Goal: Use online tool/utility: Utilize a website feature to perform a specific function

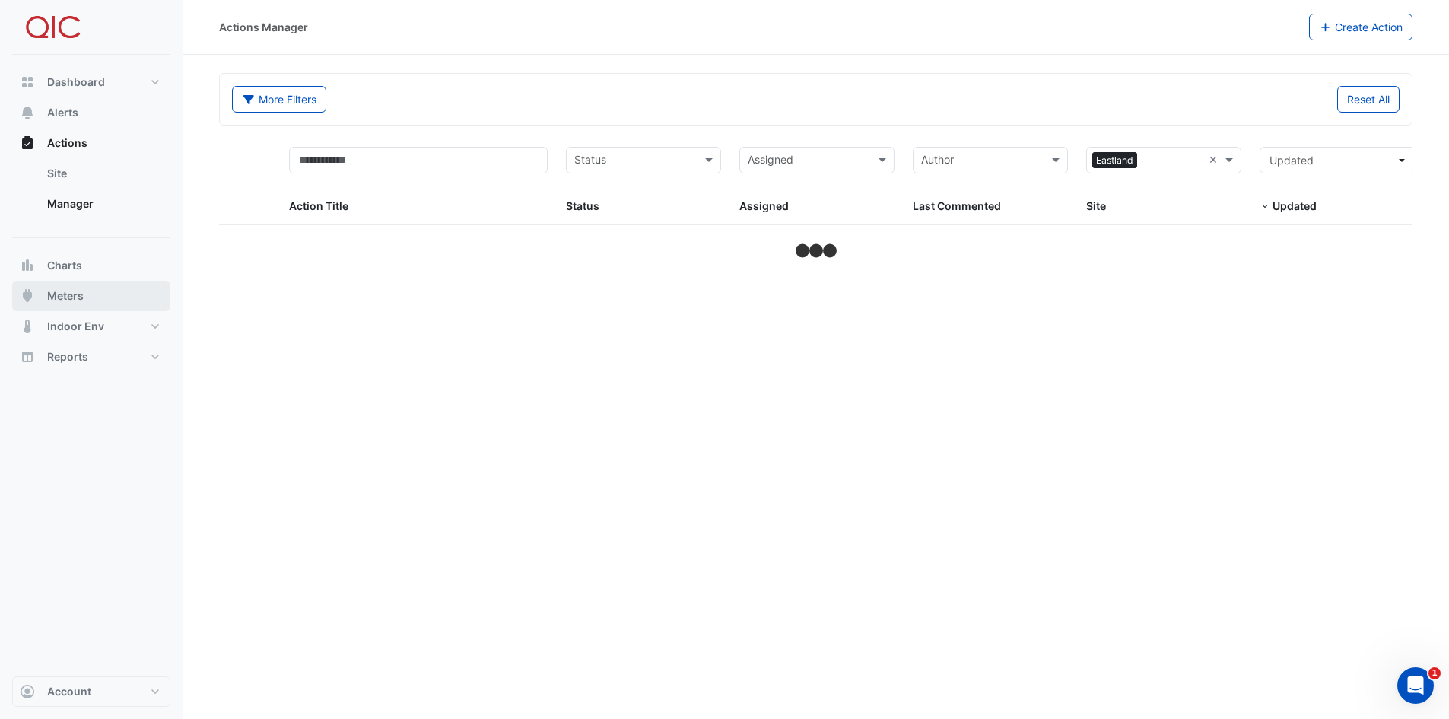
select select "***"
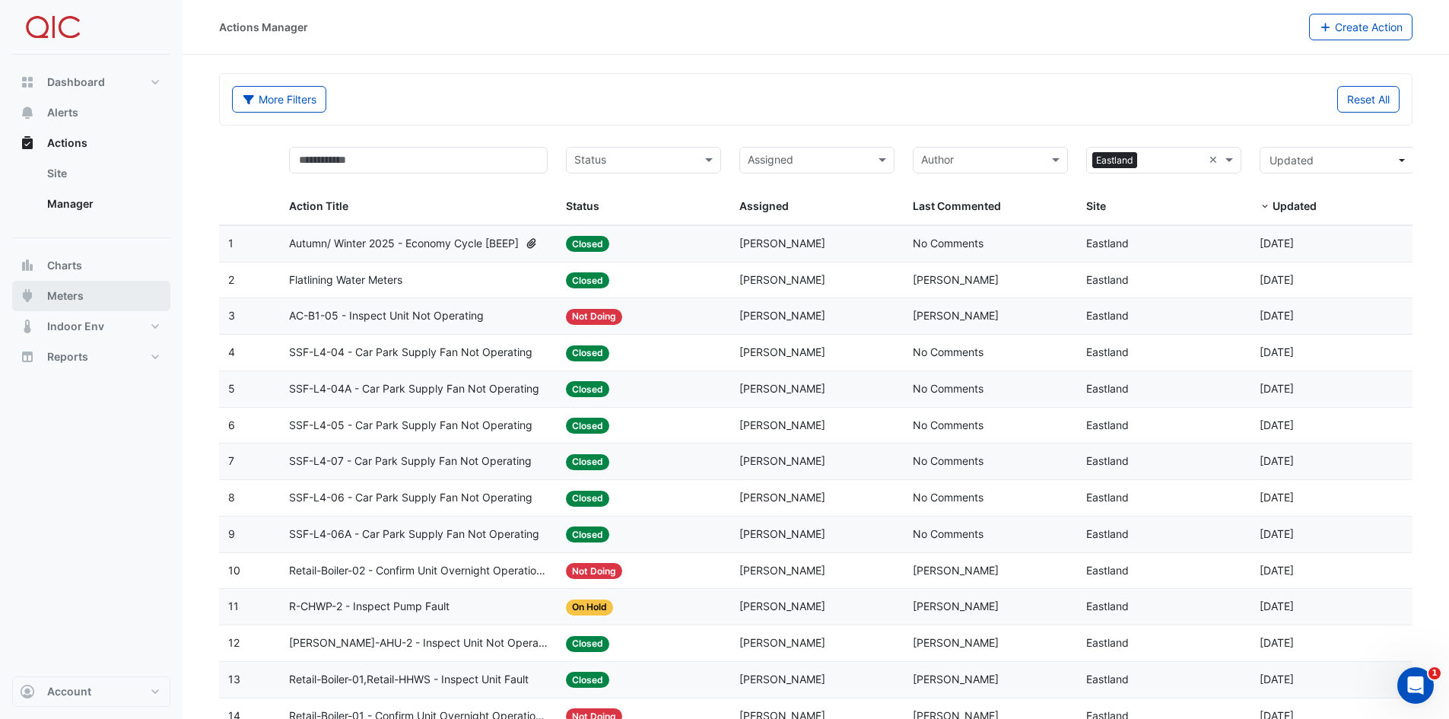
click at [68, 299] on span "Meters" at bounding box center [65, 295] width 37 height 15
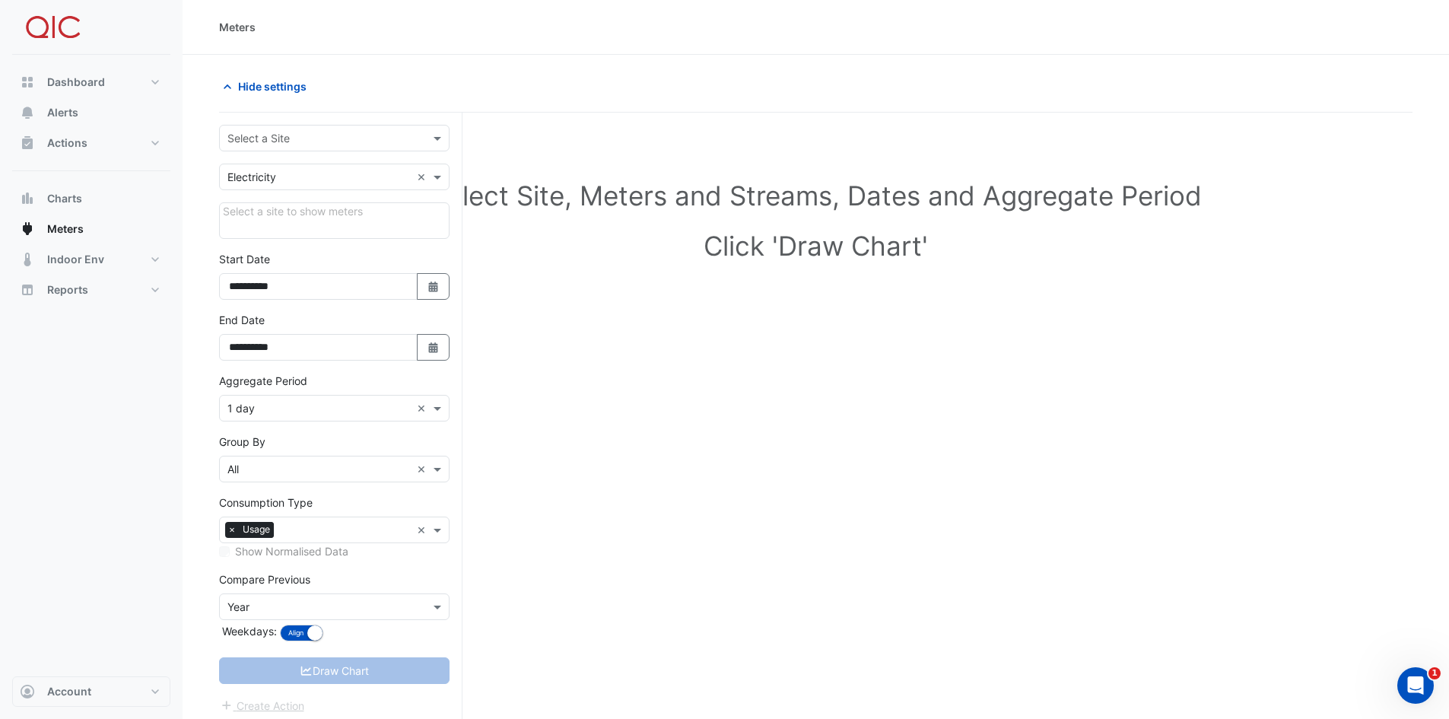
click at [309, 139] on input "text" at bounding box center [318, 139] width 183 height 16
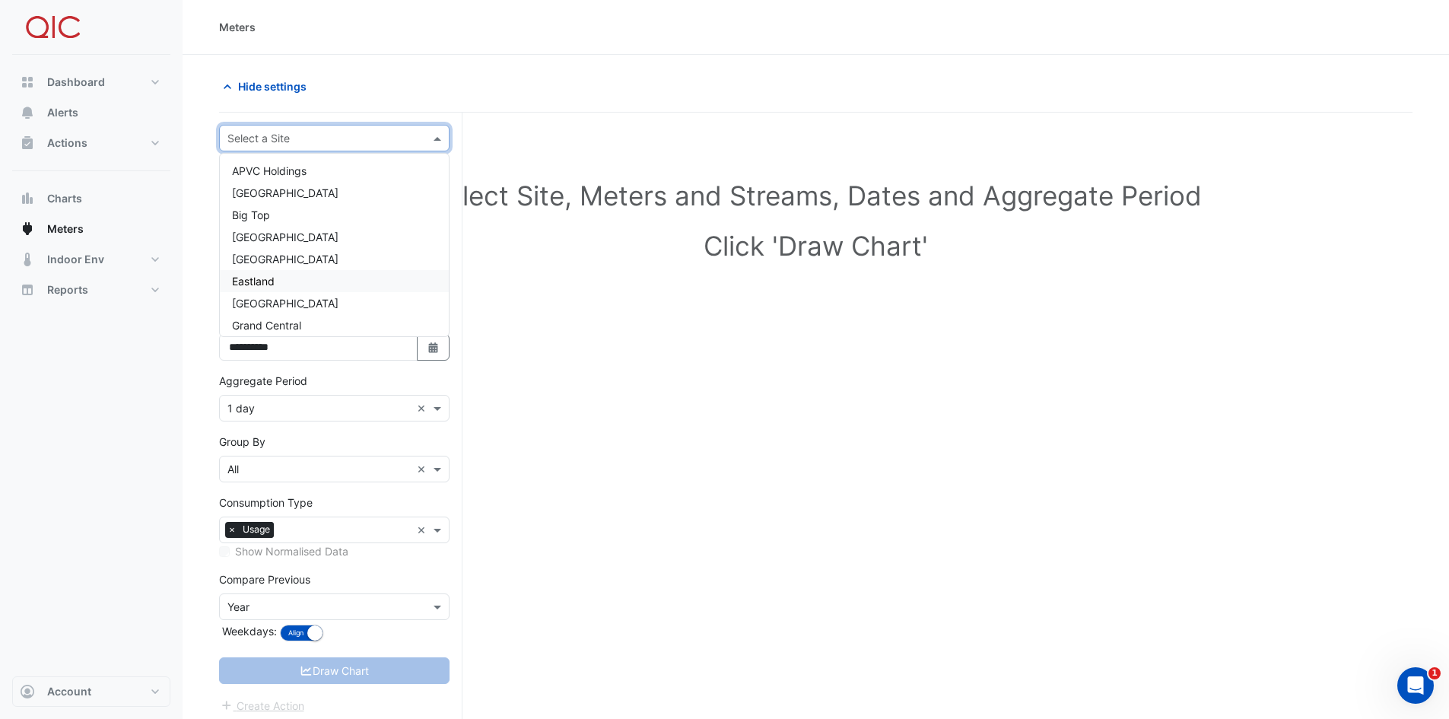
click at [266, 282] on span "Eastland" at bounding box center [253, 281] width 43 height 13
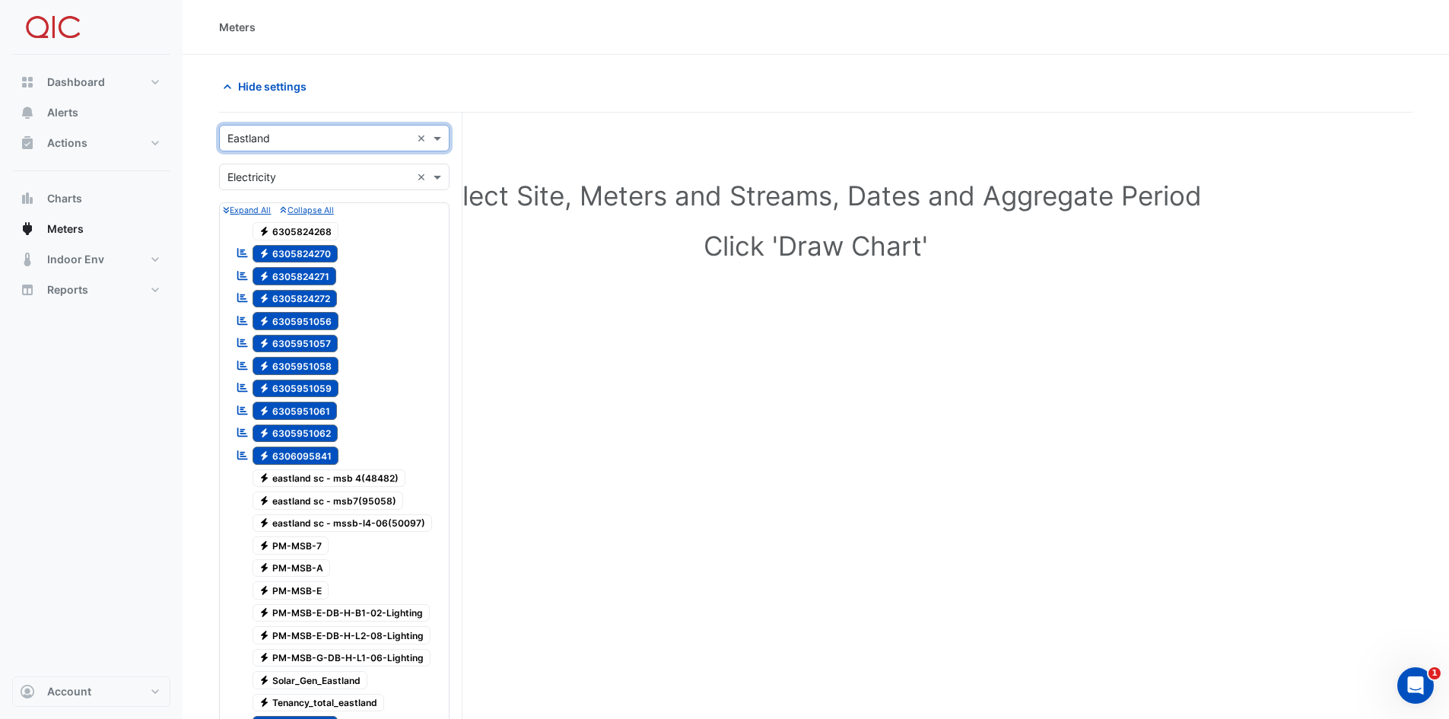
click at [298, 250] on span "Electricity 6305824270" at bounding box center [296, 254] width 86 height 18
click at [298, 254] on span "Electricity 6305824270" at bounding box center [296, 254] width 86 height 18
click at [327, 478] on span "Electricity eastland sc - msb 4(48482)" at bounding box center [330, 478] width 154 height 18
click at [328, 478] on span "Electricity eastland sc - msb 4(48482)" at bounding box center [330, 478] width 154 height 18
click at [318, 252] on span "Electricity 6305824270" at bounding box center [296, 254] width 86 height 18
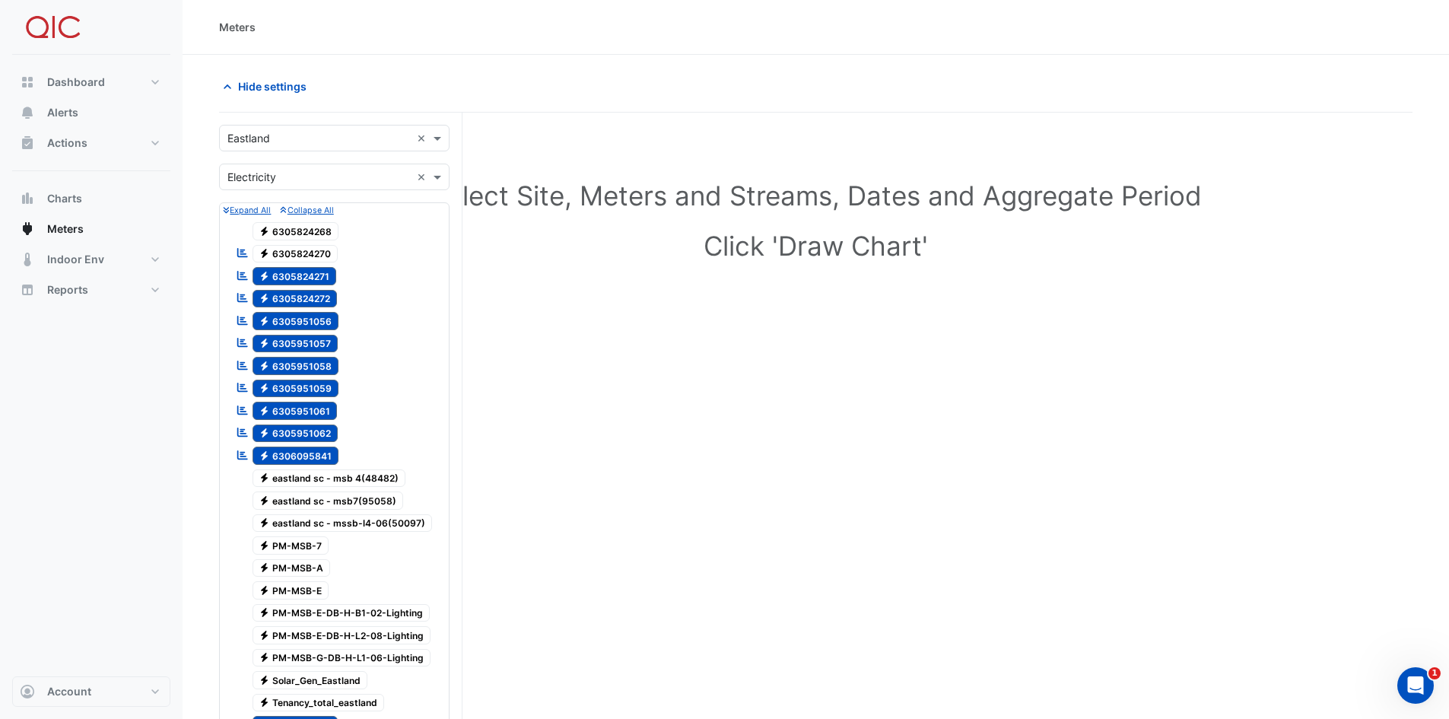
drag, startPoint x: 307, startPoint y: 269, endPoint x: 308, endPoint y: 278, distance: 9.2
click at [307, 270] on span "Electricity 6305824271" at bounding box center [295, 276] width 84 height 18
click at [307, 294] on span "Electricity 6305824272" at bounding box center [295, 299] width 85 height 18
click at [309, 314] on span "Electricity 6305951056" at bounding box center [296, 321] width 87 height 18
click at [302, 340] on span "Electricity 6305951057" at bounding box center [296, 344] width 86 height 18
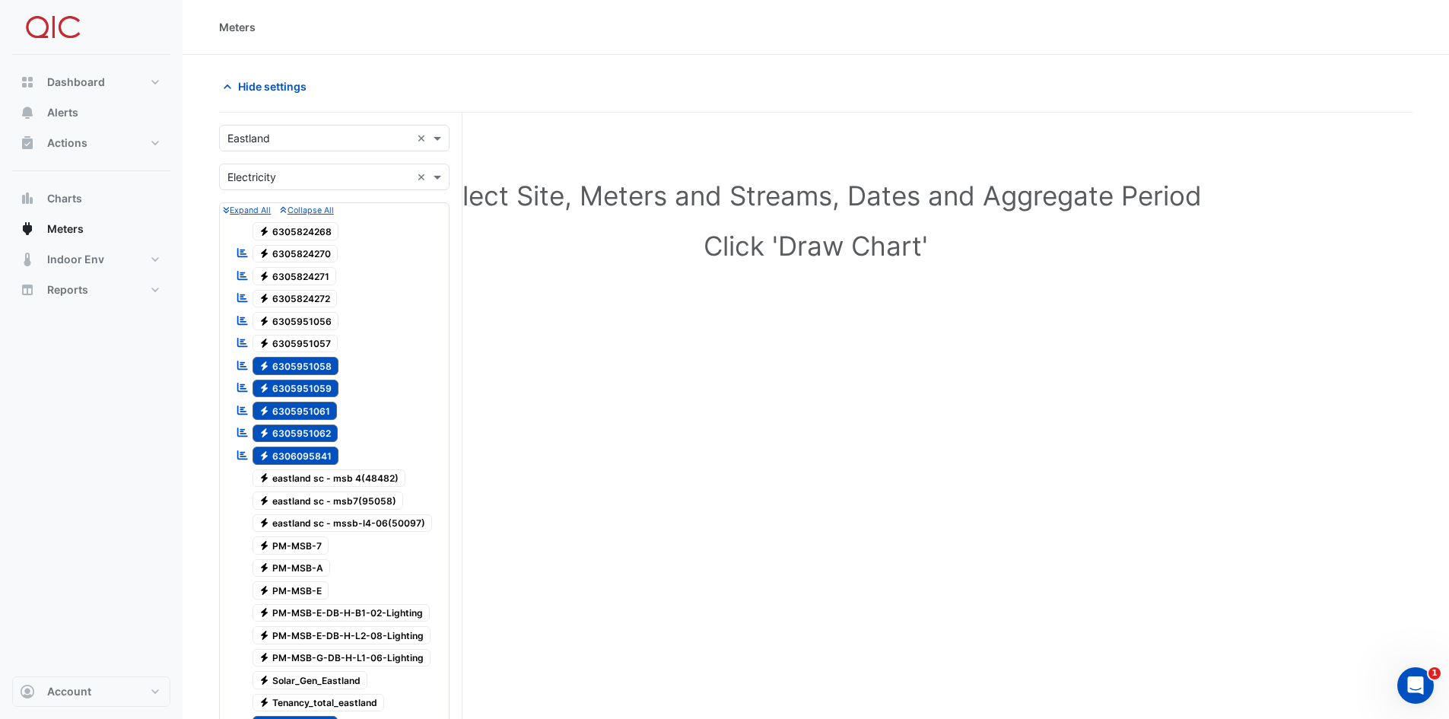
click at [302, 364] on span "Electricity 6305951058" at bounding box center [296, 366] width 87 height 18
click at [296, 389] on span "Electricity 6305951059" at bounding box center [296, 389] width 87 height 18
click at [291, 412] on span "Electricity 6305951061" at bounding box center [295, 411] width 85 height 18
click at [291, 434] on span "Electricity 6305951062" at bounding box center [296, 434] width 86 height 18
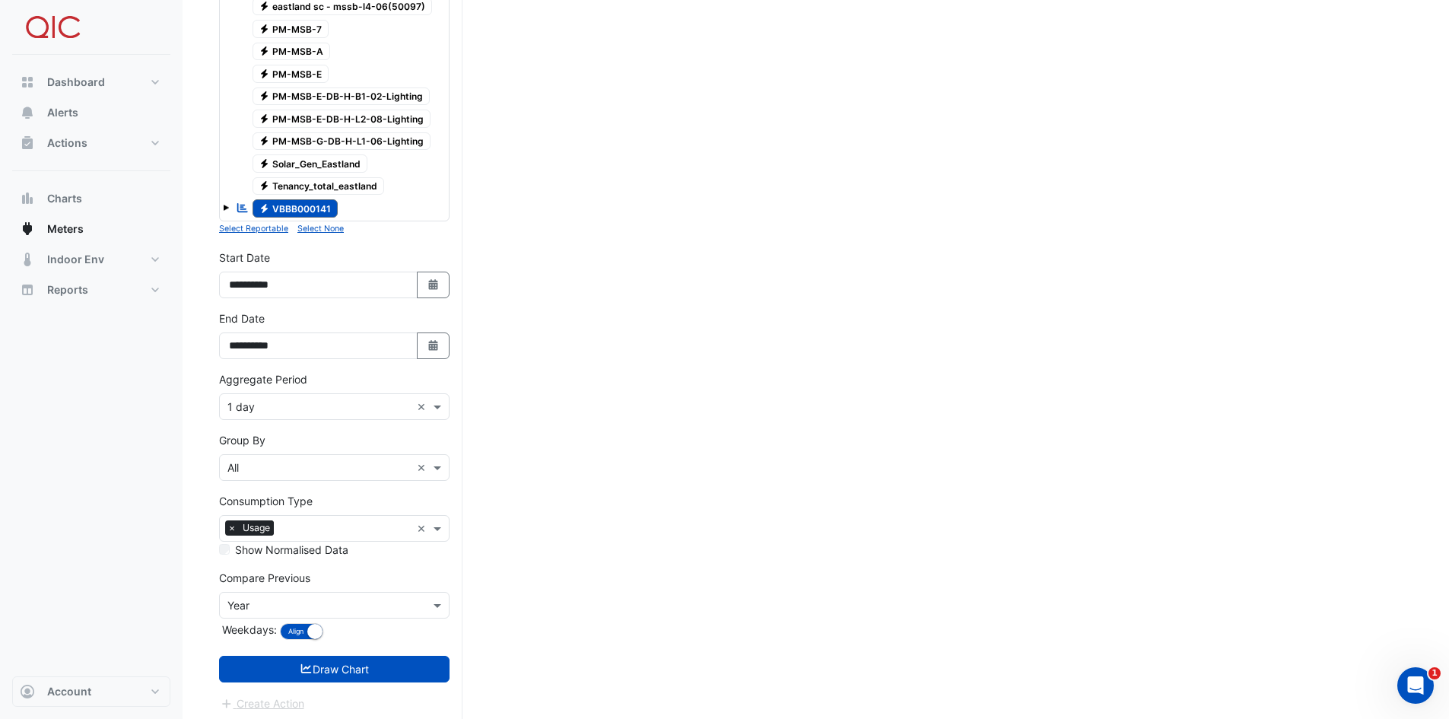
scroll to position [522, 0]
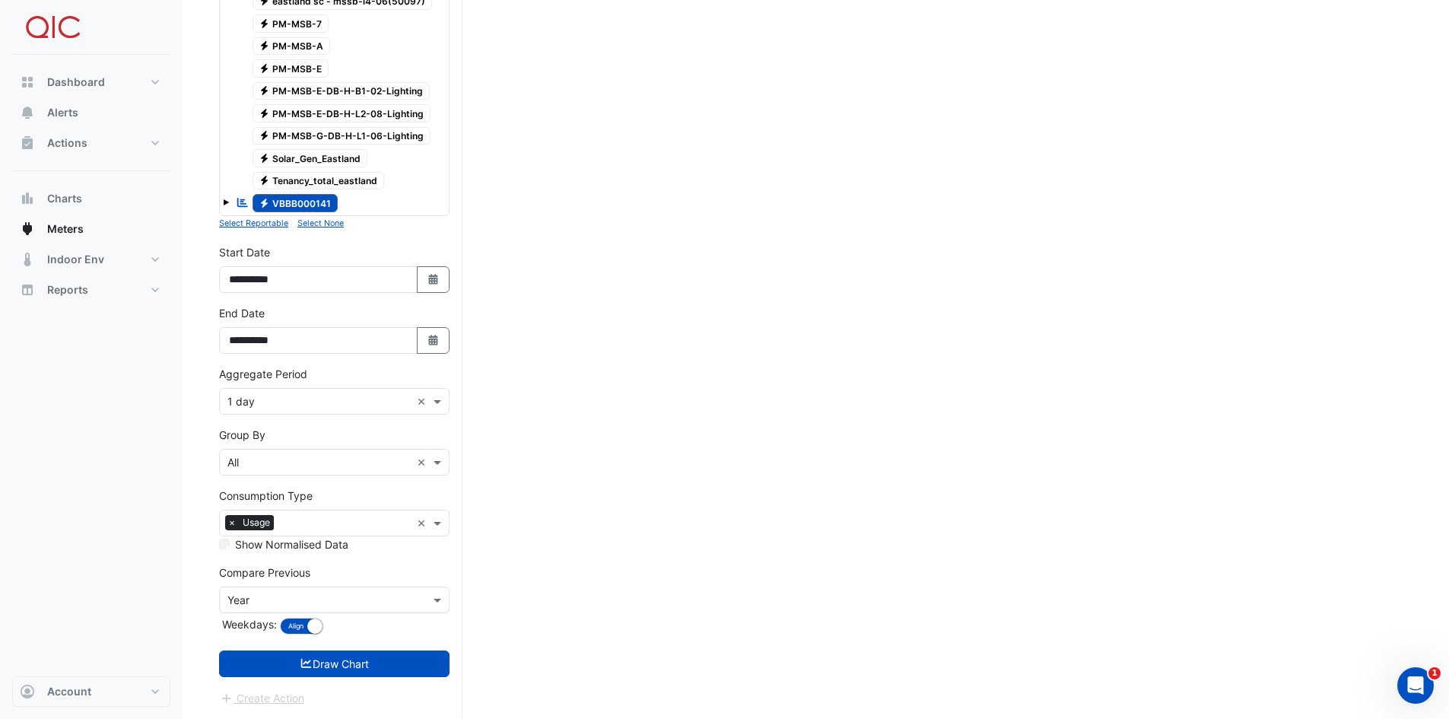
click at [318, 203] on span "Electricity VBBB000141" at bounding box center [296, 203] width 86 height 18
click at [402, 660] on button "Draw Chart" at bounding box center [334, 664] width 231 height 27
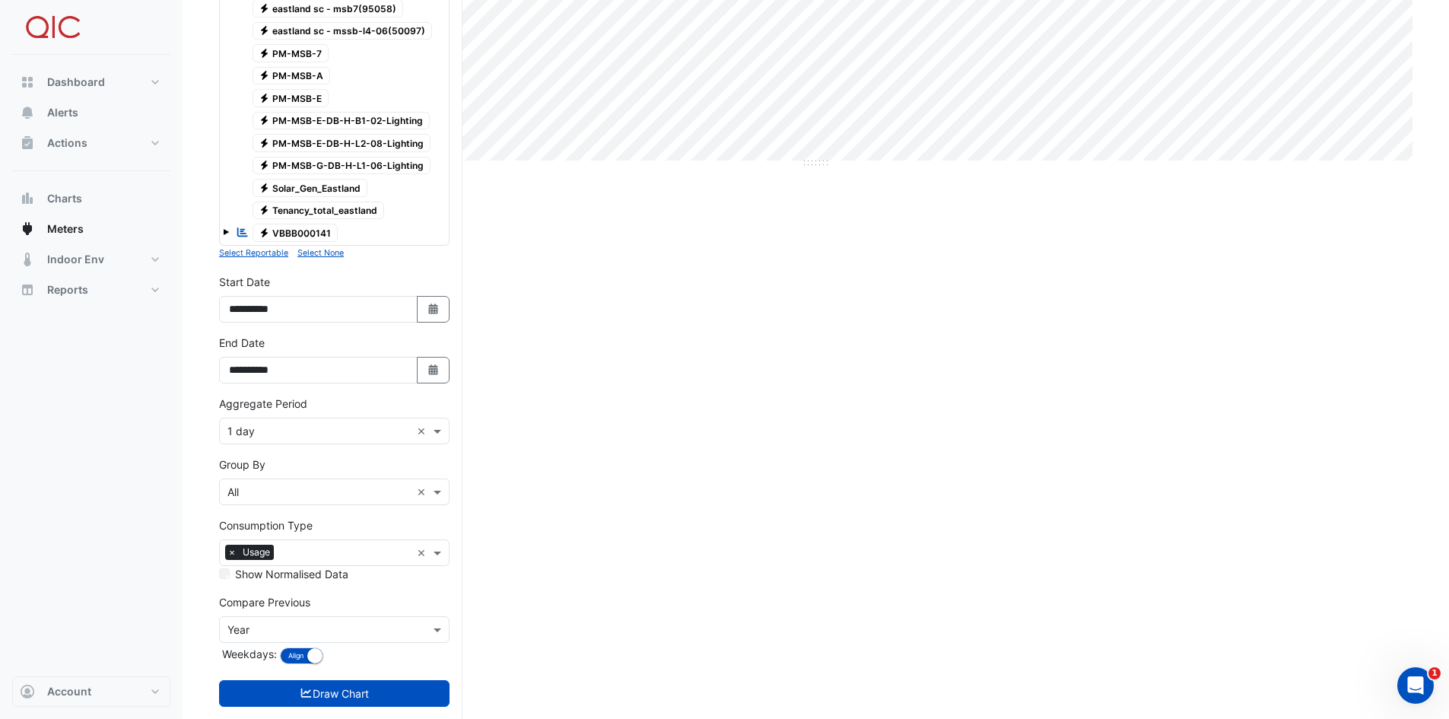
scroll to position [522, 0]
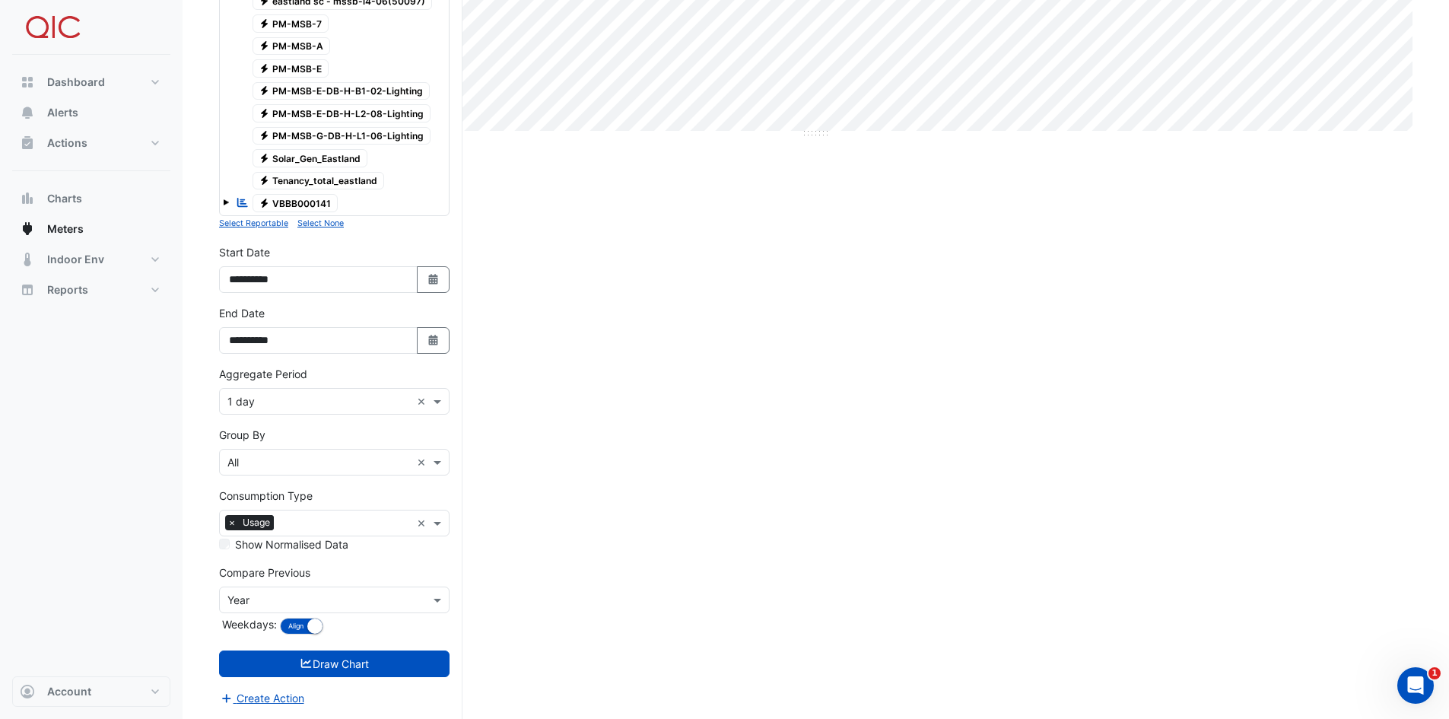
click at [287, 521] on input "text" at bounding box center [345, 525] width 131 height 16
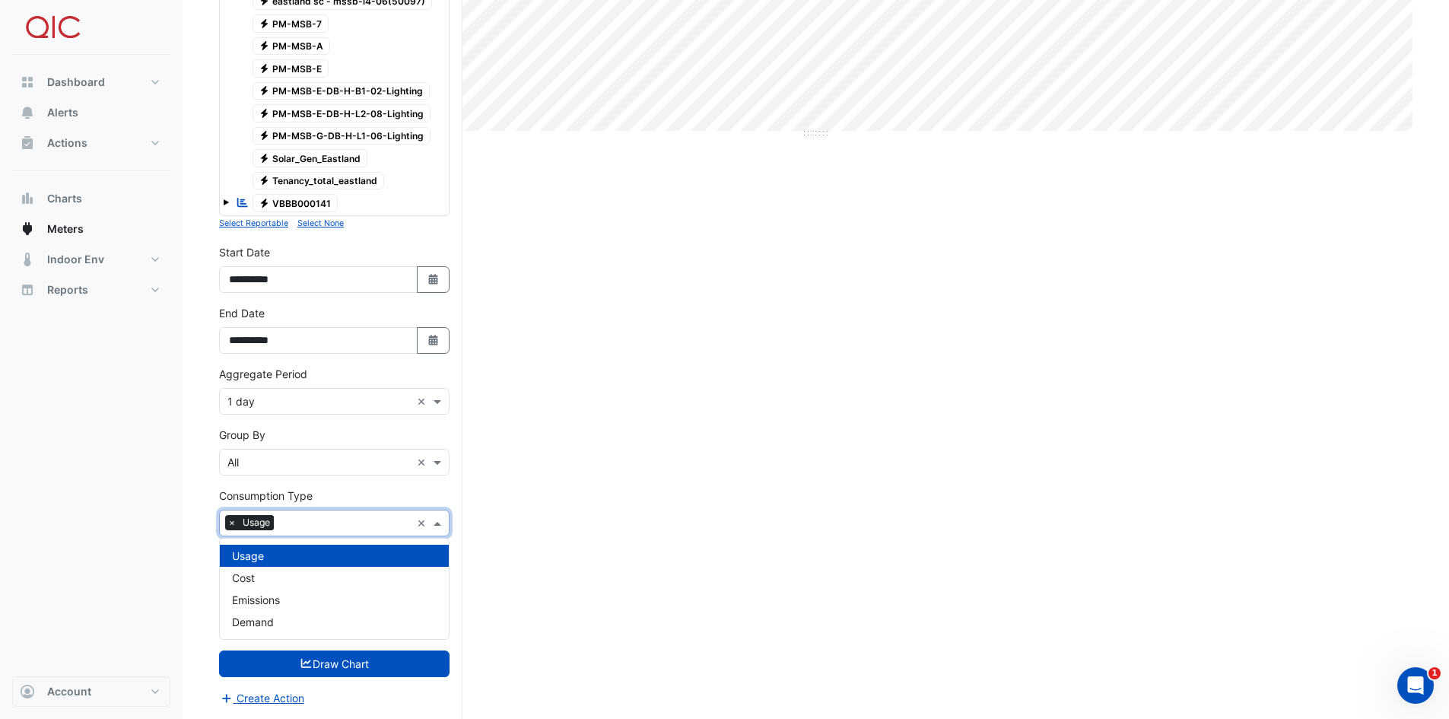
click at [287, 521] on input "text" at bounding box center [345, 525] width 131 height 16
click at [292, 457] on input "text" at bounding box center [318, 463] width 183 height 16
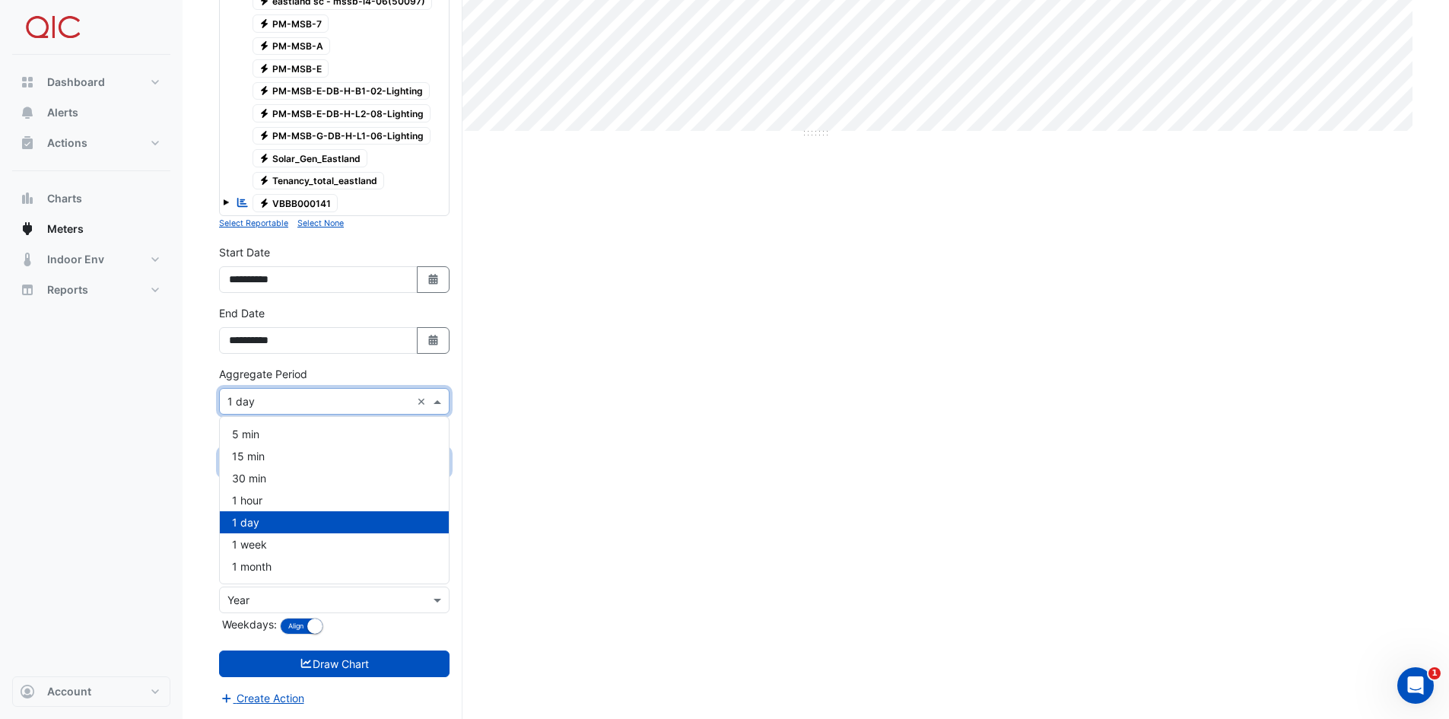
click at [291, 398] on input "text" at bounding box center [318, 402] width 183 height 16
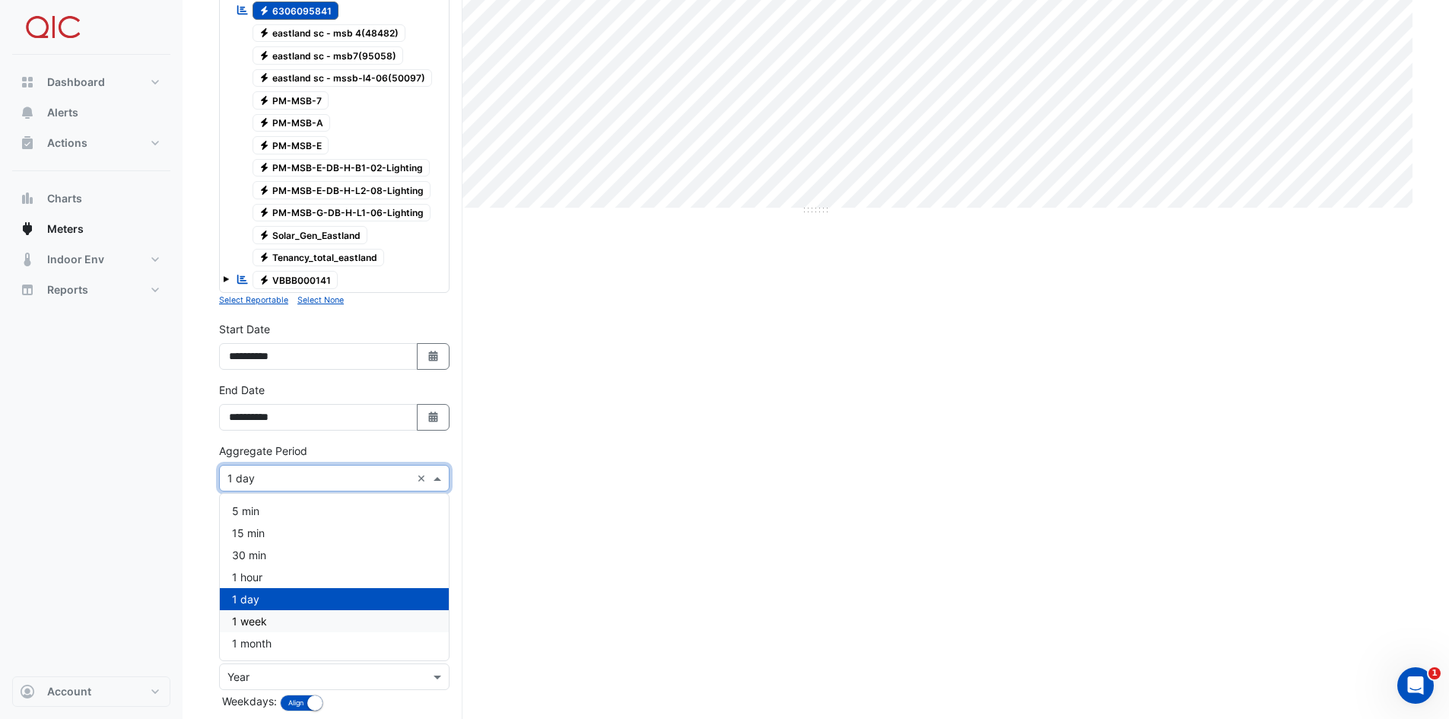
scroll to position [446, 0]
click at [279, 580] on div "1 hour" at bounding box center [334, 576] width 229 height 22
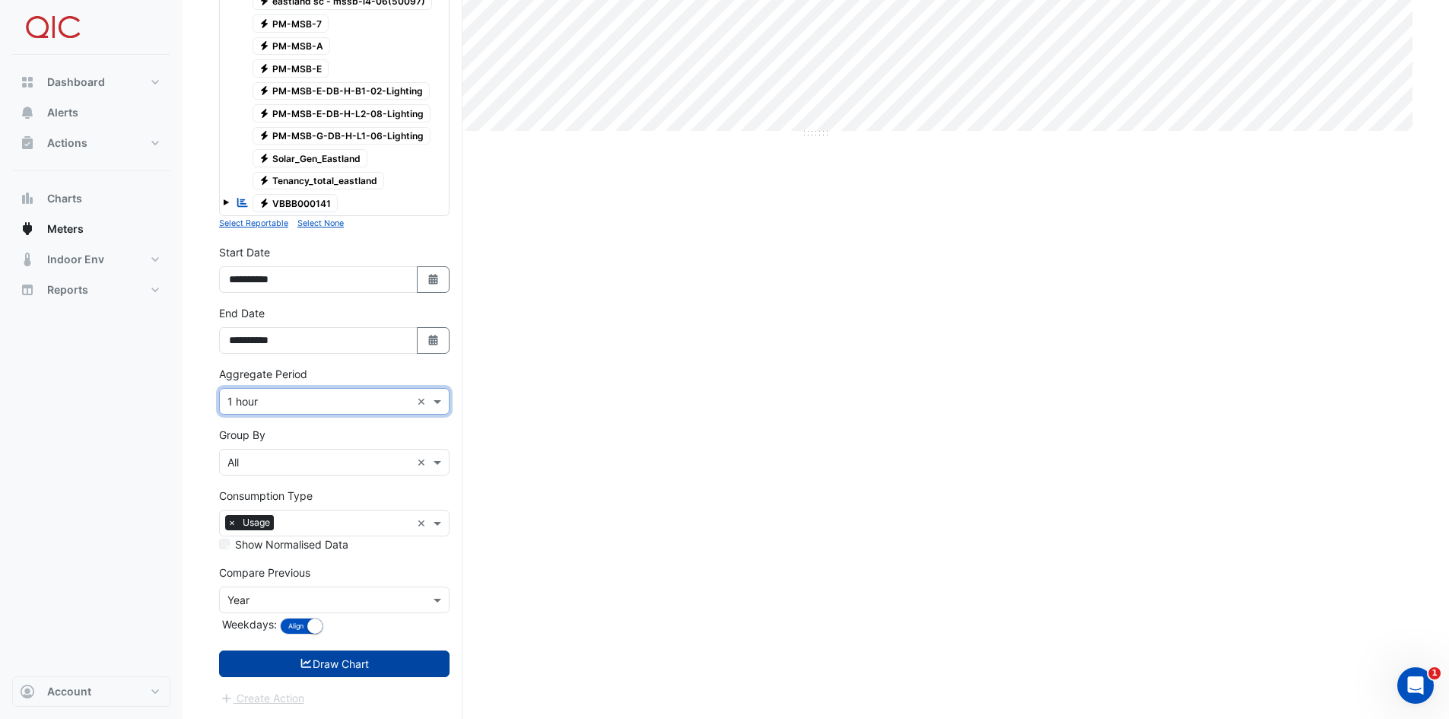
click at [311, 669] on button "Draw Chart" at bounding box center [334, 664] width 231 height 27
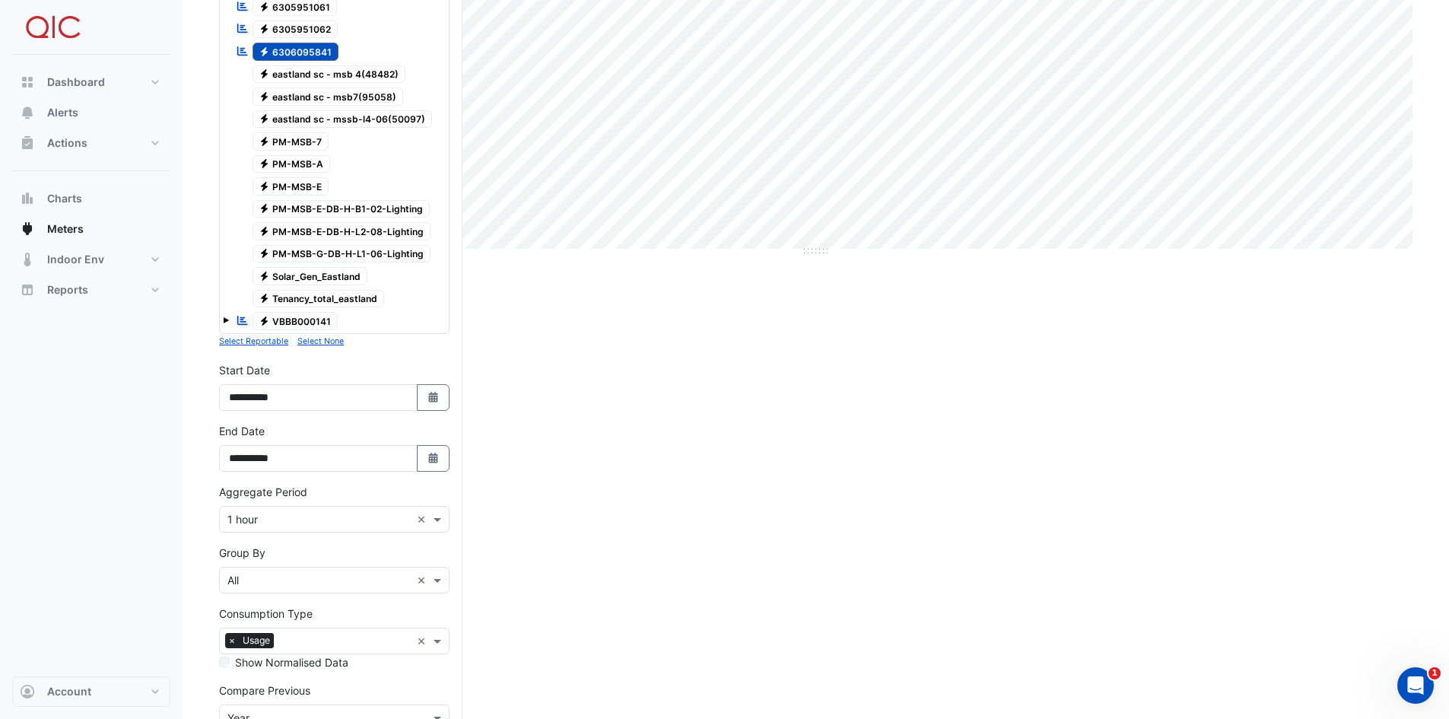
scroll to position [380, 0]
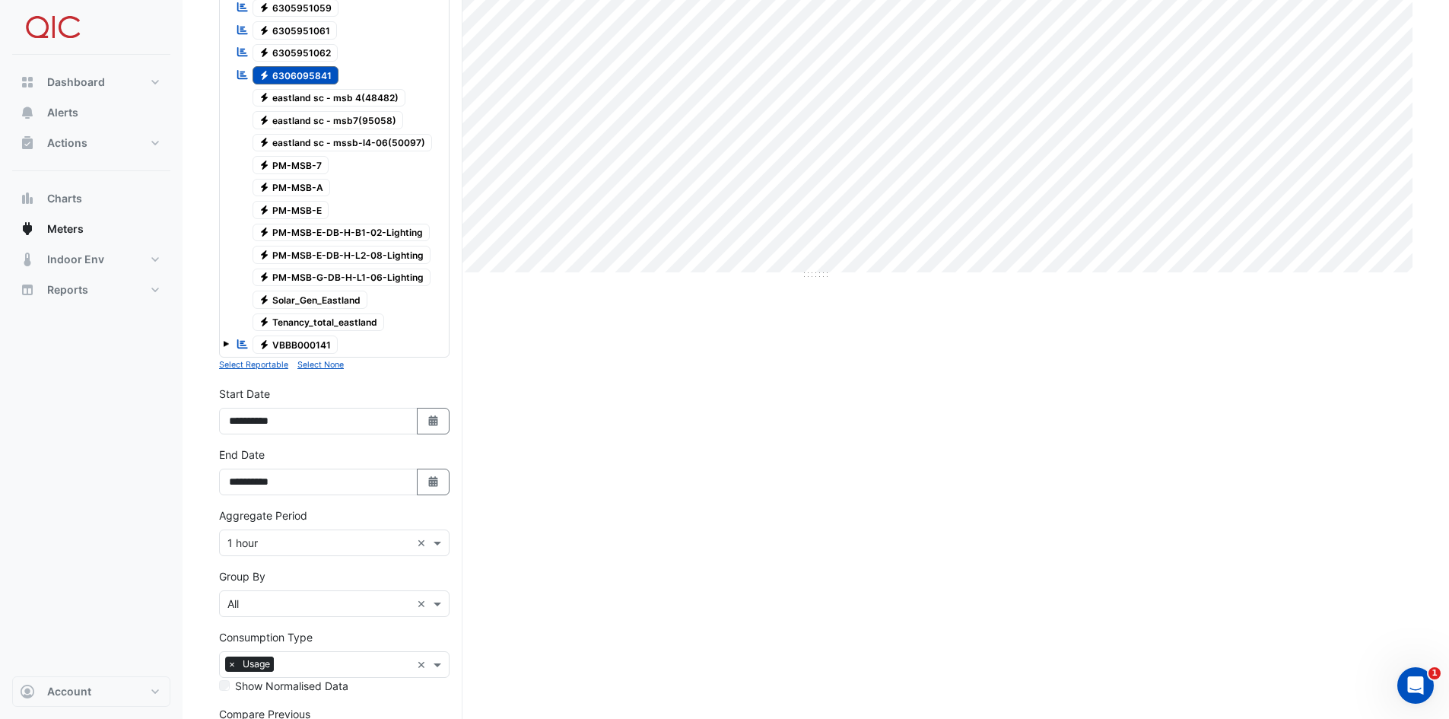
click at [282, 101] on span "Electricity eastland sc - msb 4(48482)" at bounding box center [330, 98] width 154 height 18
click at [285, 76] on span "Electricity 6306095841" at bounding box center [296, 75] width 87 height 18
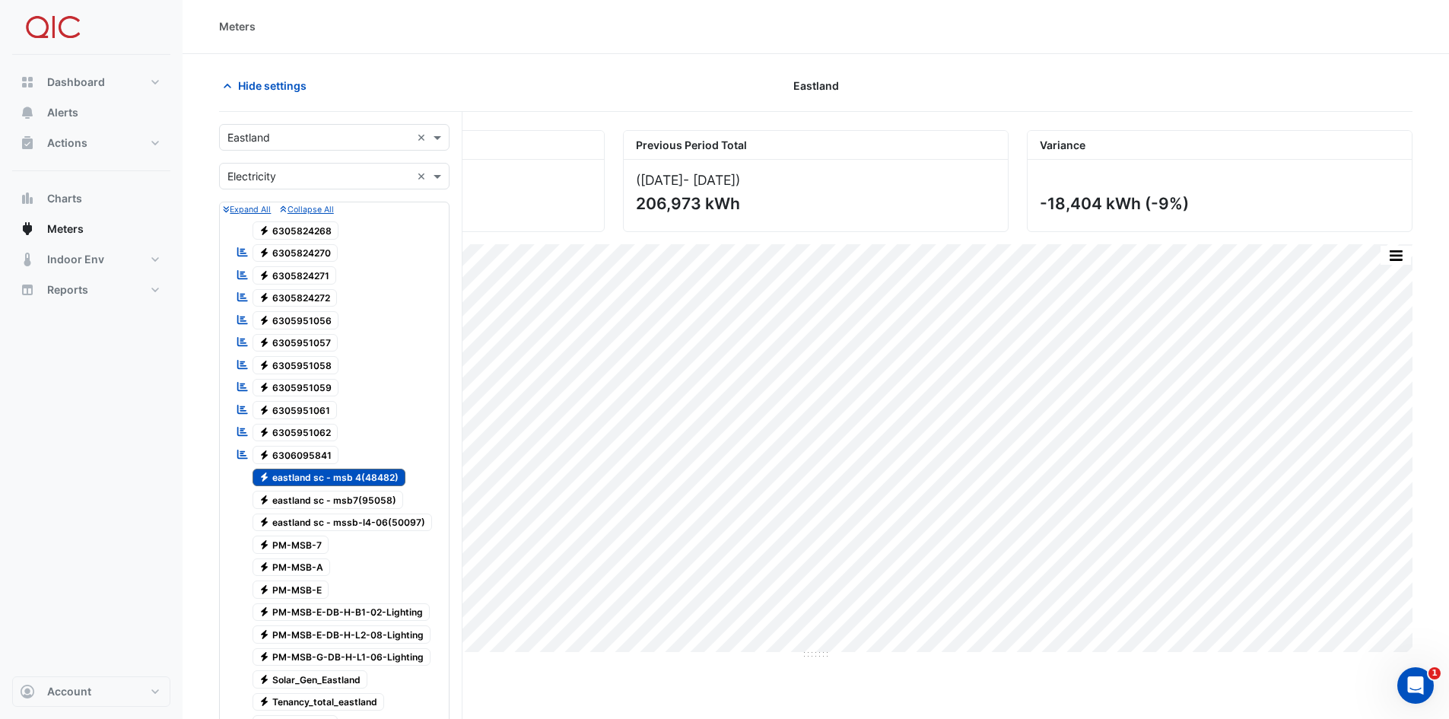
scroll to position [0, 0]
click at [290, 247] on span "Electricity 6305824270" at bounding box center [296, 254] width 86 height 18
click at [295, 476] on span "Electricity eastland sc - msb 4(48482)" at bounding box center [330, 478] width 154 height 18
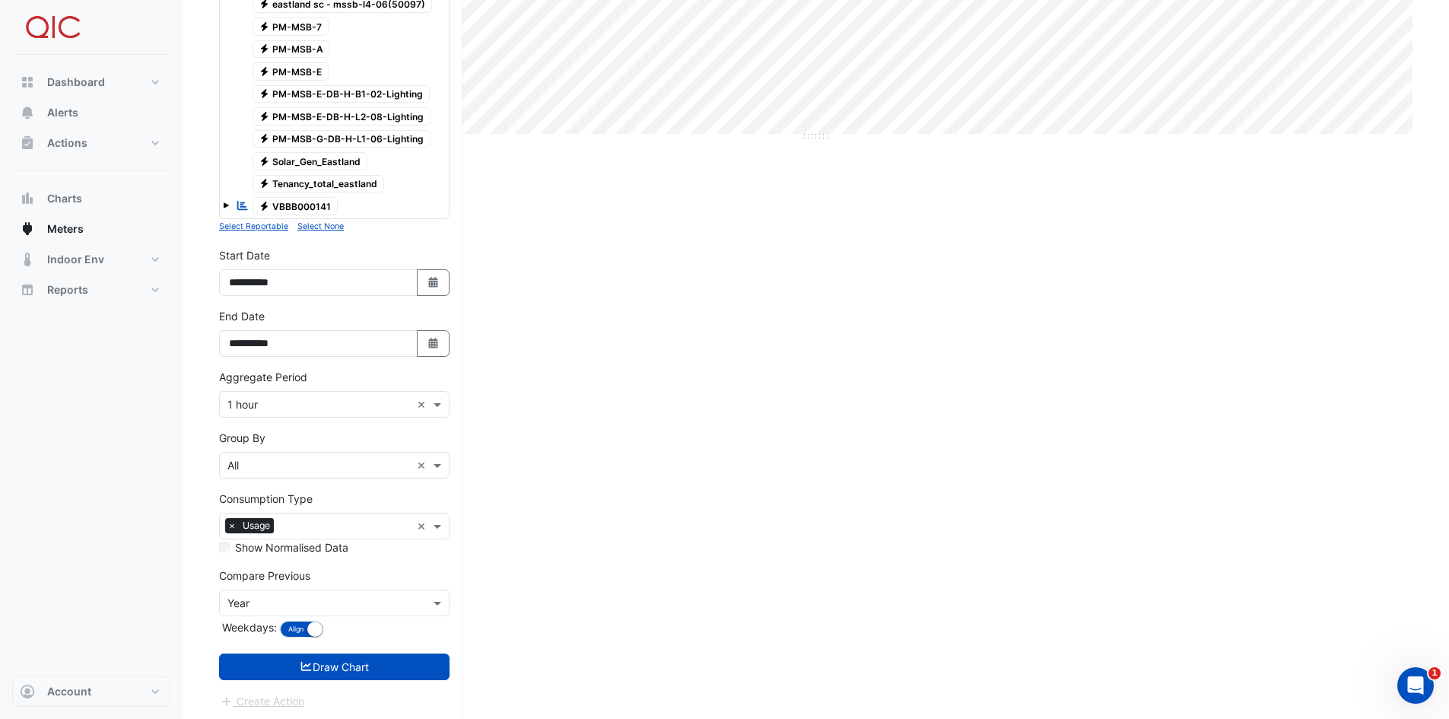
scroll to position [522, 0]
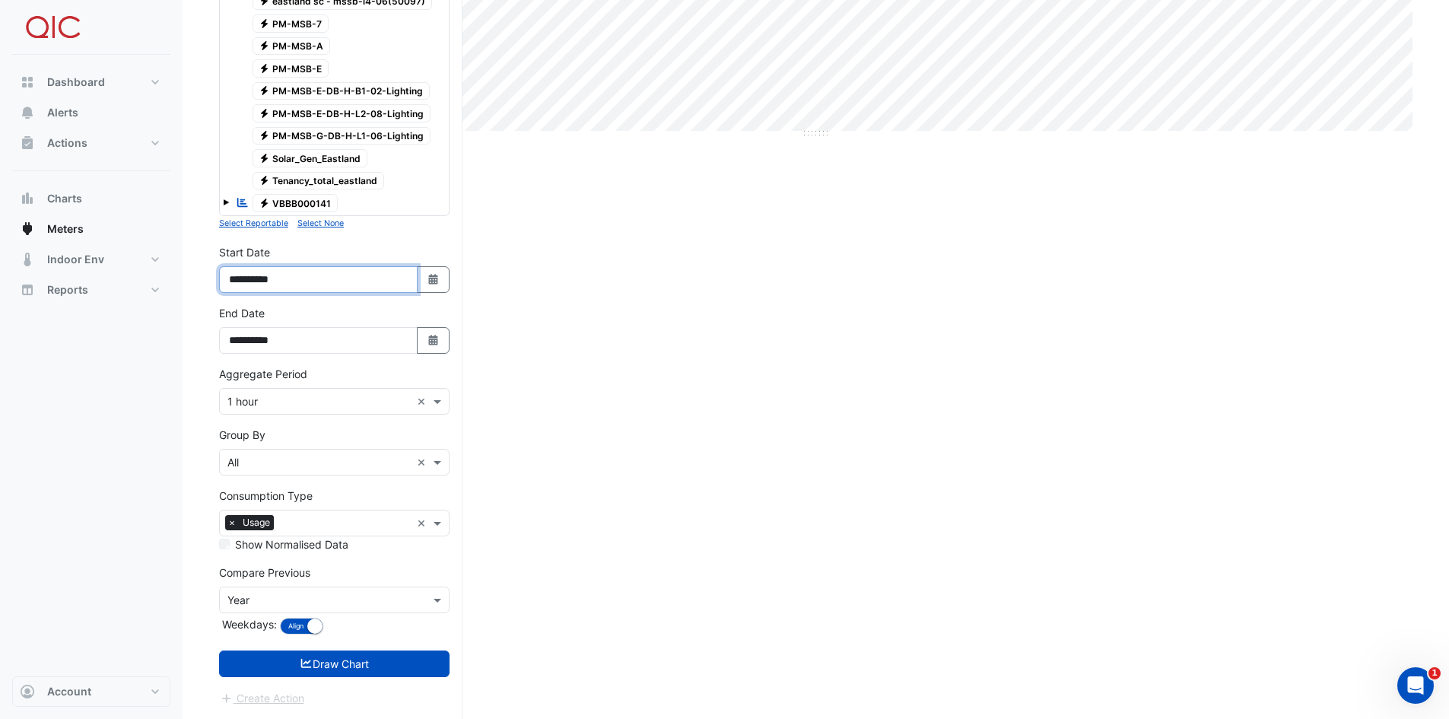
click at [282, 277] on input "**********" at bounding box center [318, 279] width 199 height 27
click at [431, 278] on icon "Select Date" at bounding box center [434, 279] width 14 height 11
select select "*"
select select "****"
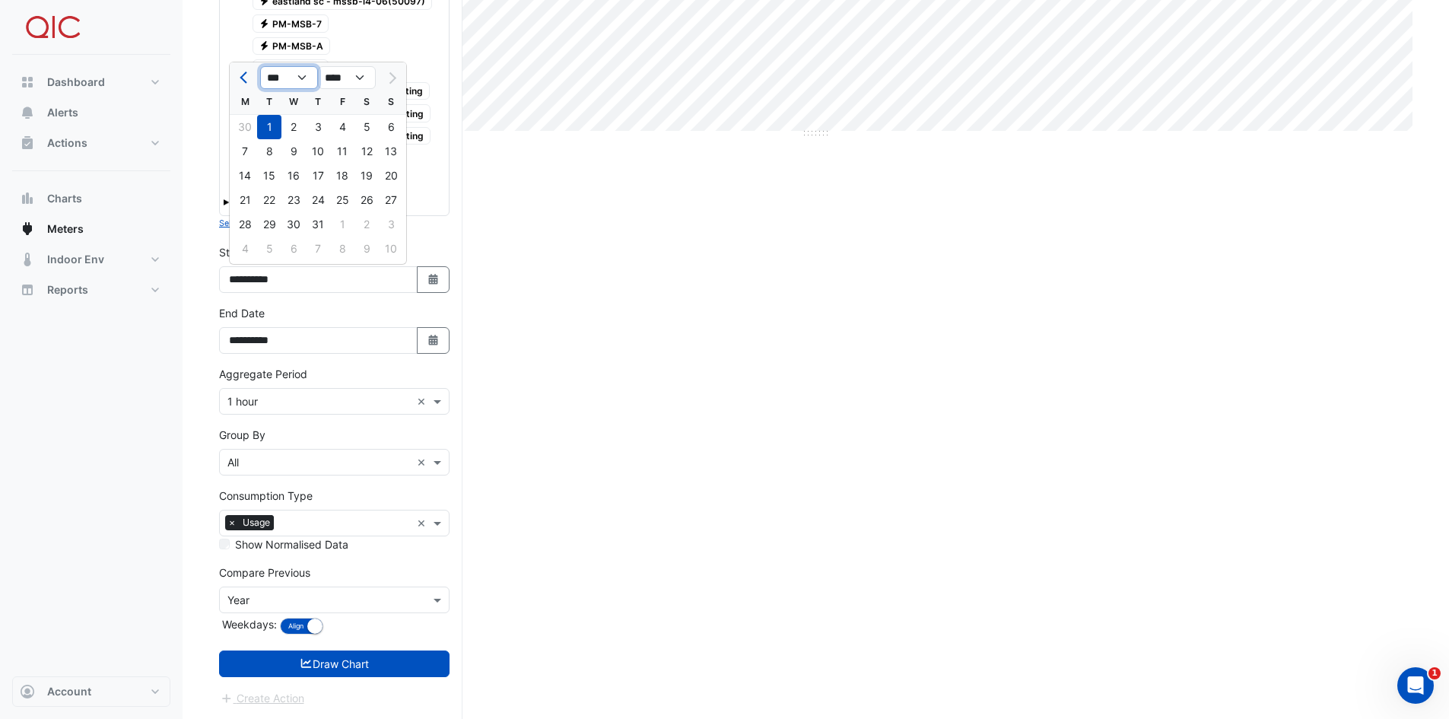
click at [301, 77] on select "*** *** *** *** *** *** ***" at bounding box center [289, 77] width 58 height 23
click at [260, 66] on select "*** *** *** *** *** *** ***" at bounding box center [289, 77] width 58 height 23
click at [391, 78] on div at bounding box center [391, 77] width 30 height 24
click at [322, 226] on div "31" at bounding box center [318, 224] width 24 height 24
type input "**********"
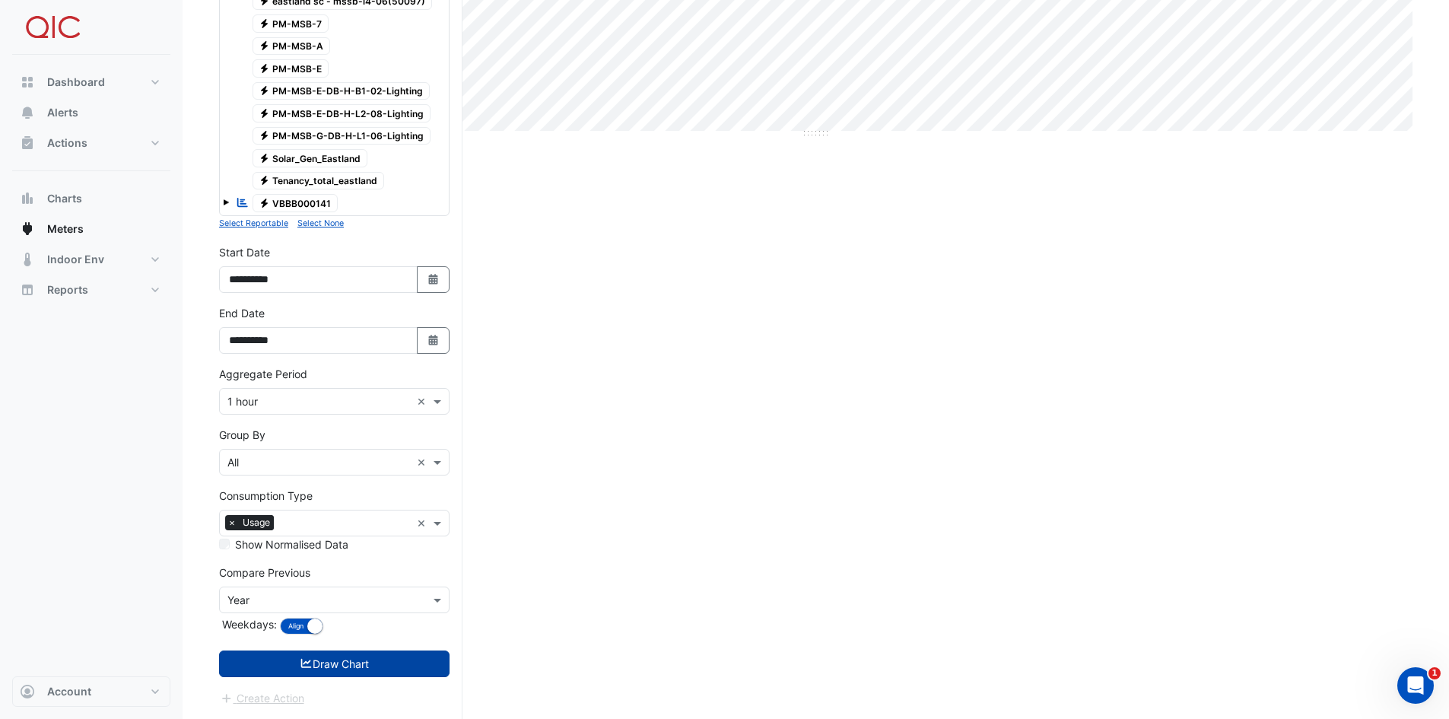
click at [339, 663] on button "Draw Chart" at bounding box center [334, 664] width 231 height 27
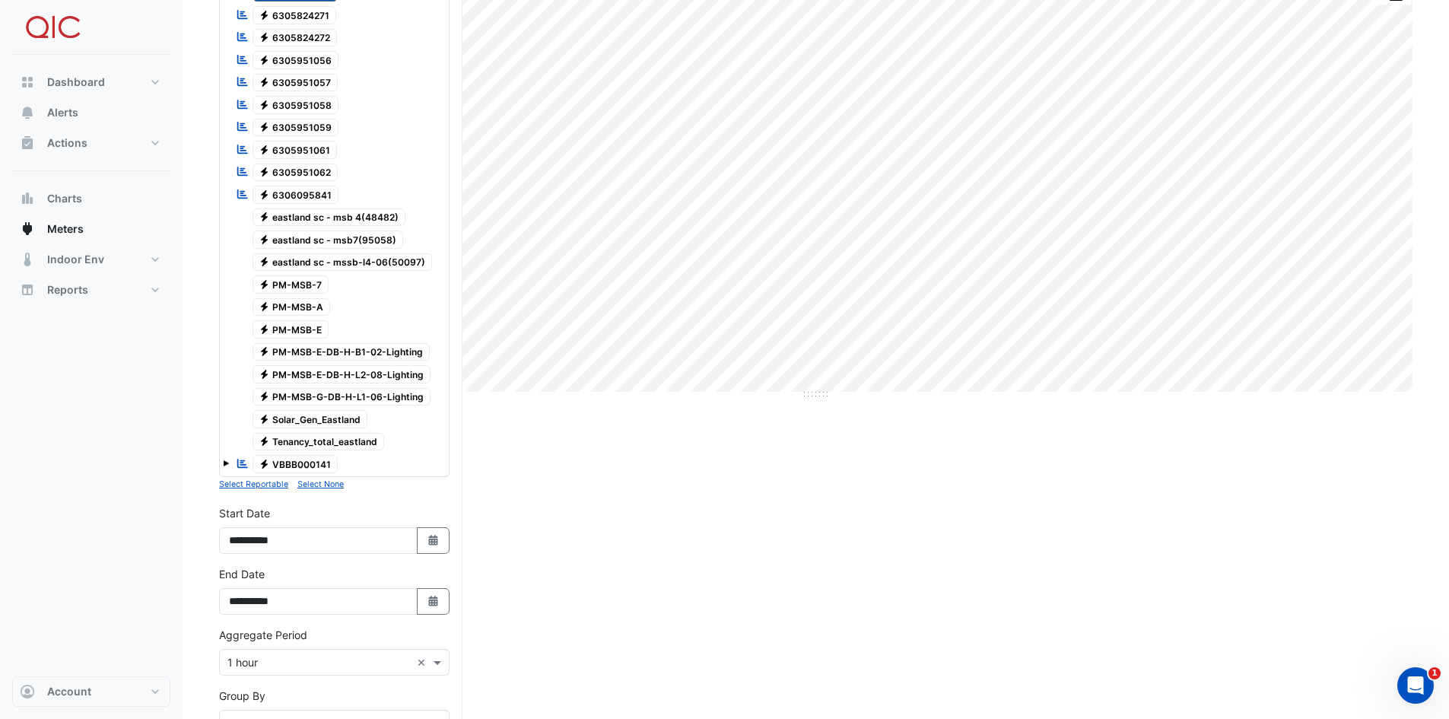
scroll to position [457, 0]
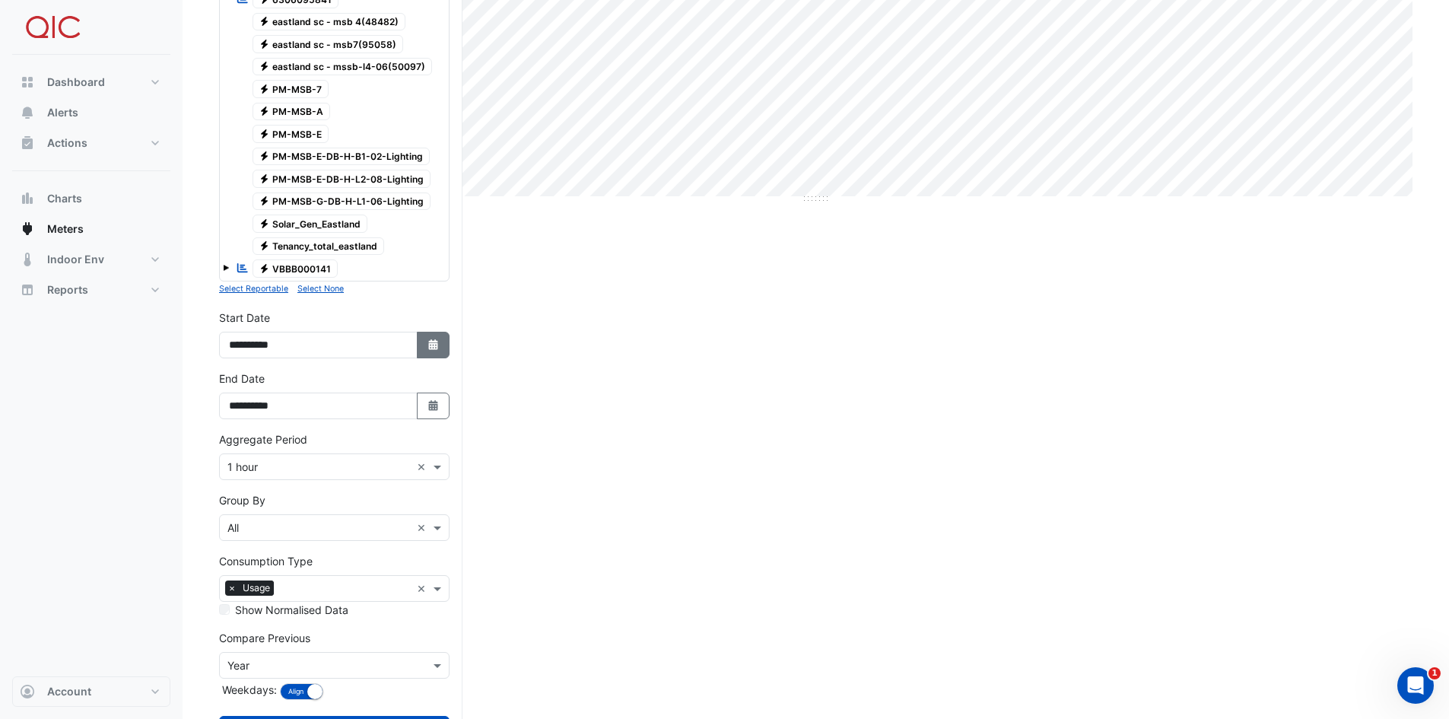
click at [432, 347] on icon "button" at bounding box center [432, 344] width 9 height 11
select select "*"
select select "****"
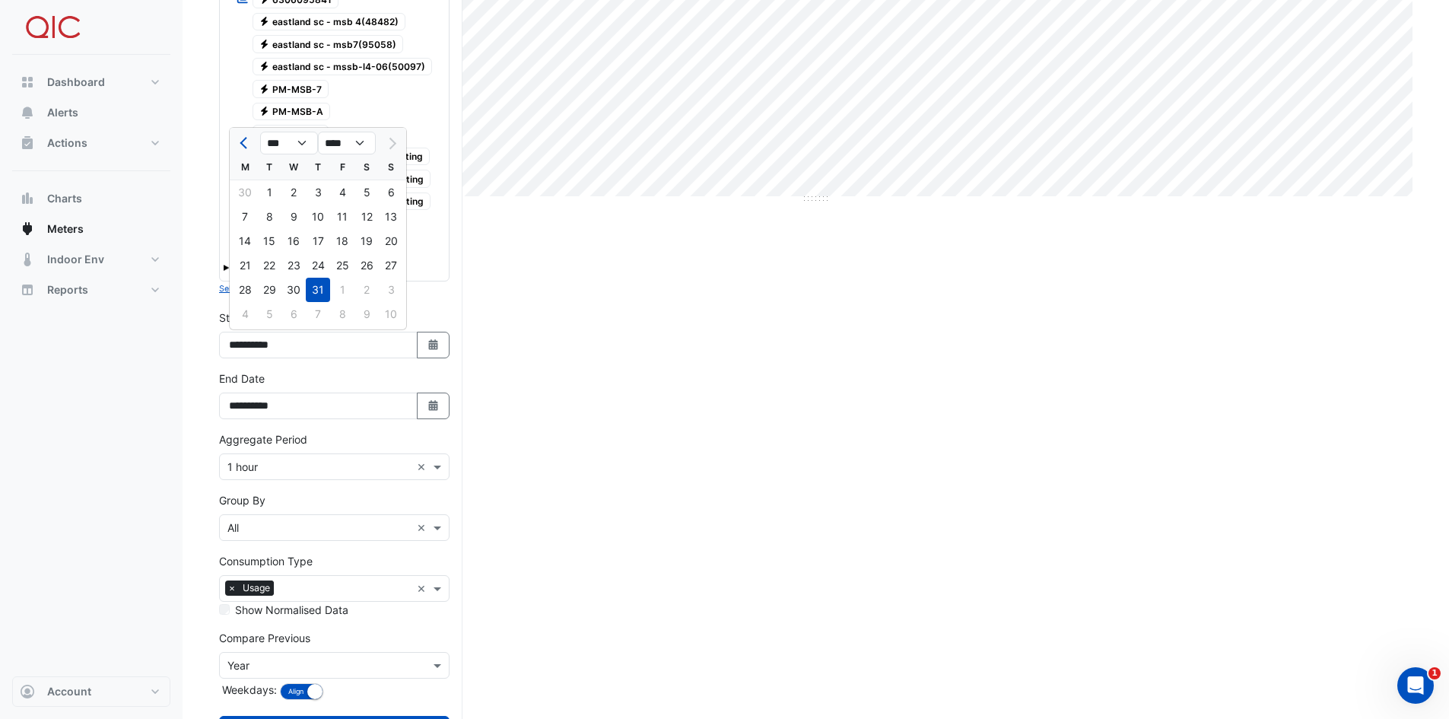
click at [393, 139] on div at bounding box center [391, 143] width 30 height 24
click at [358, 142] on select "**** **** **** **** **** **** **** **** **** **** ****" at bounding box center [347, 143] width 58 height 23
click at [294, 286] on div "30" at bounding box center [294, 290] width 24 height 24
type input "**********"
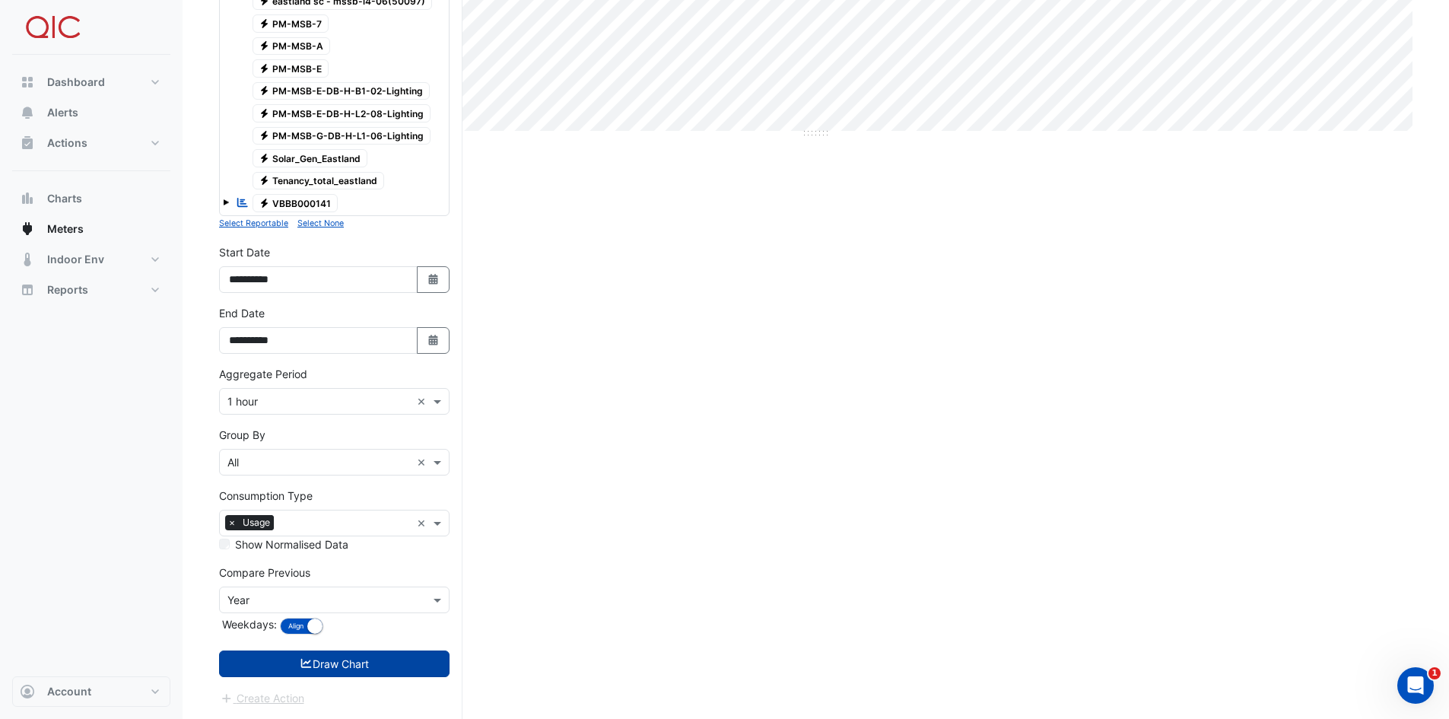
click at [314, 663] on button "Draw Chart" at bounding box center [334, 664] width 231 height 27
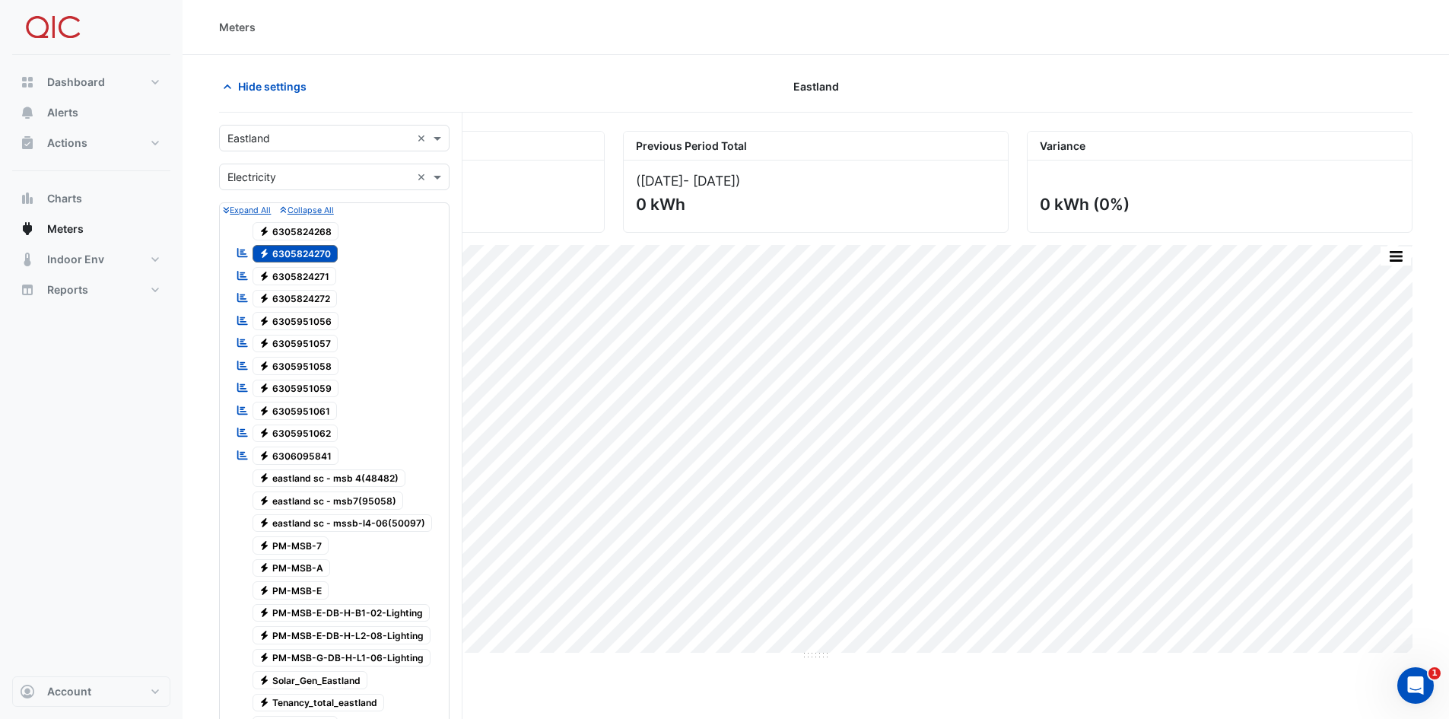
click at [297, 271] on span "Electricity 6305824271" at bounding box center [295, 276] width 84 height 18
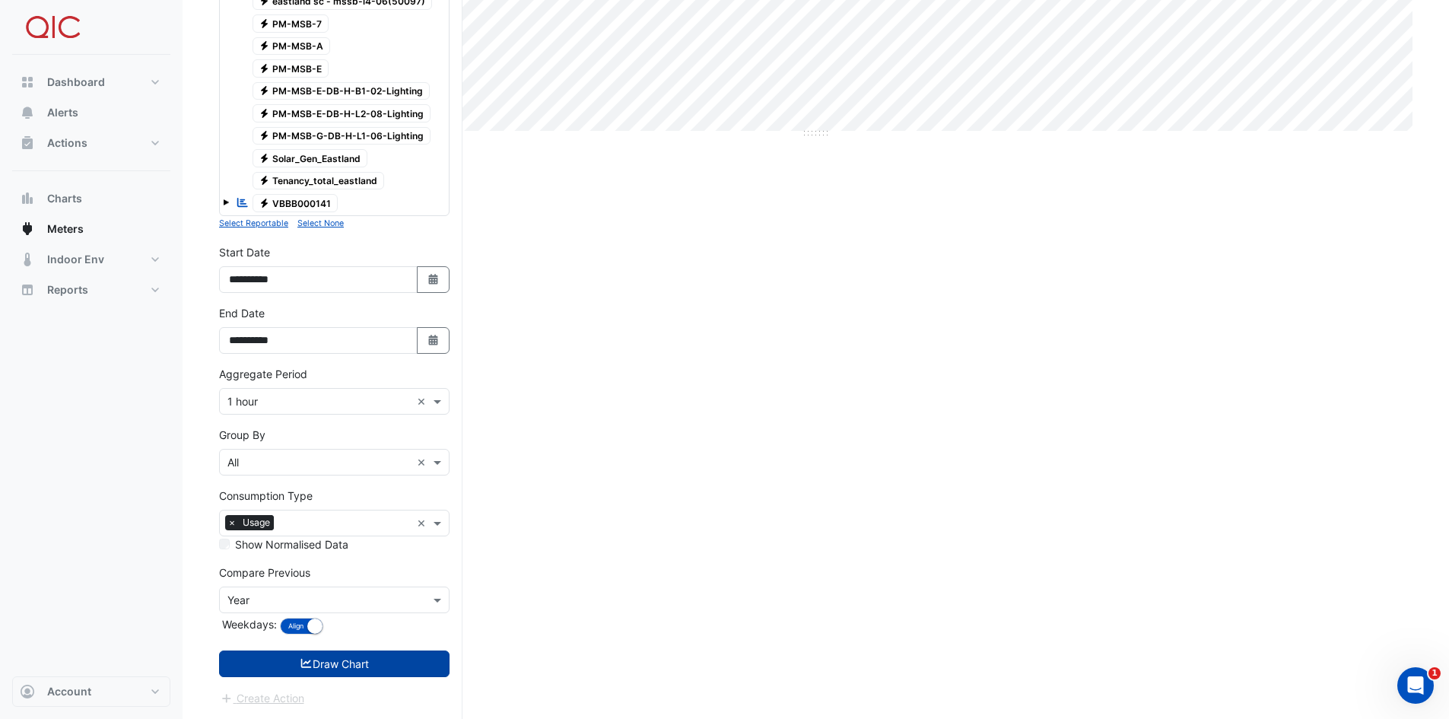
click at [340, 665] on button "Draw Chart" at bounding box center [334, 664] width 231 height 27
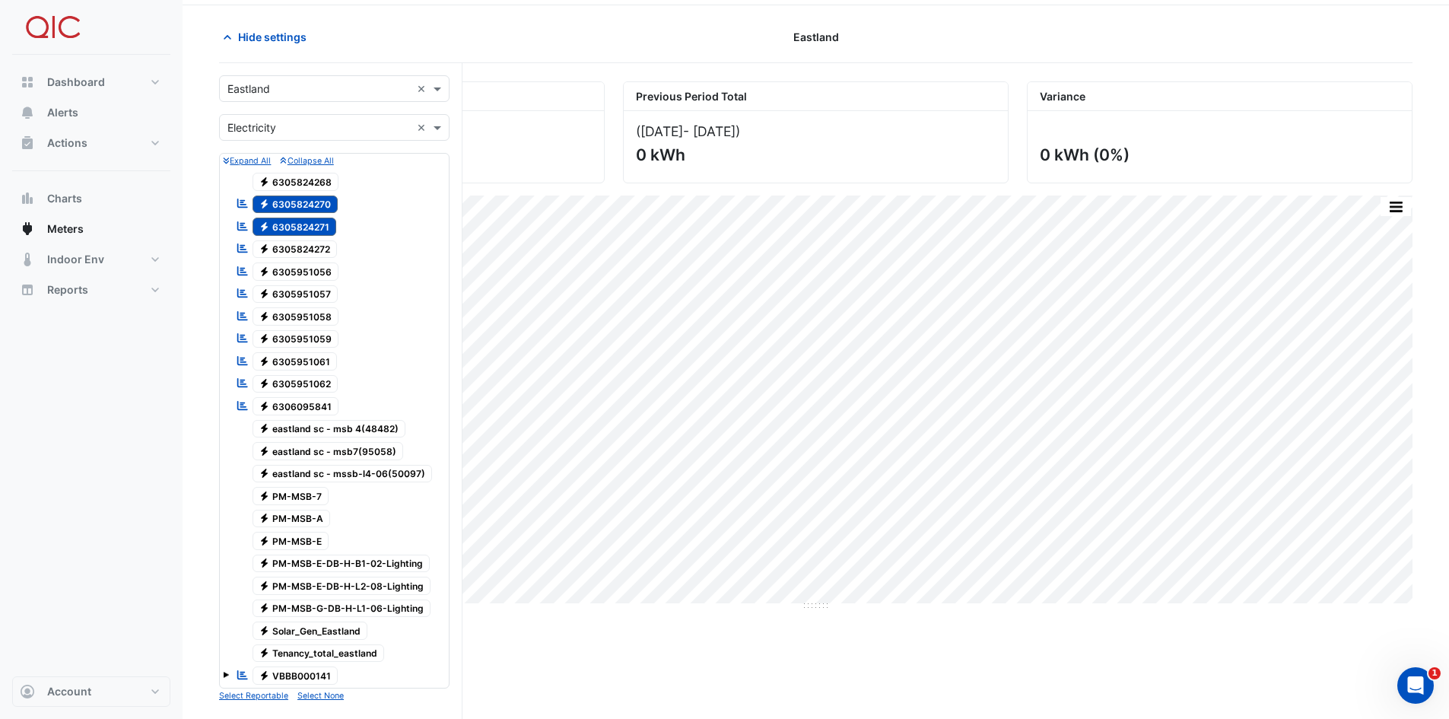
scroll to position [76, 0]
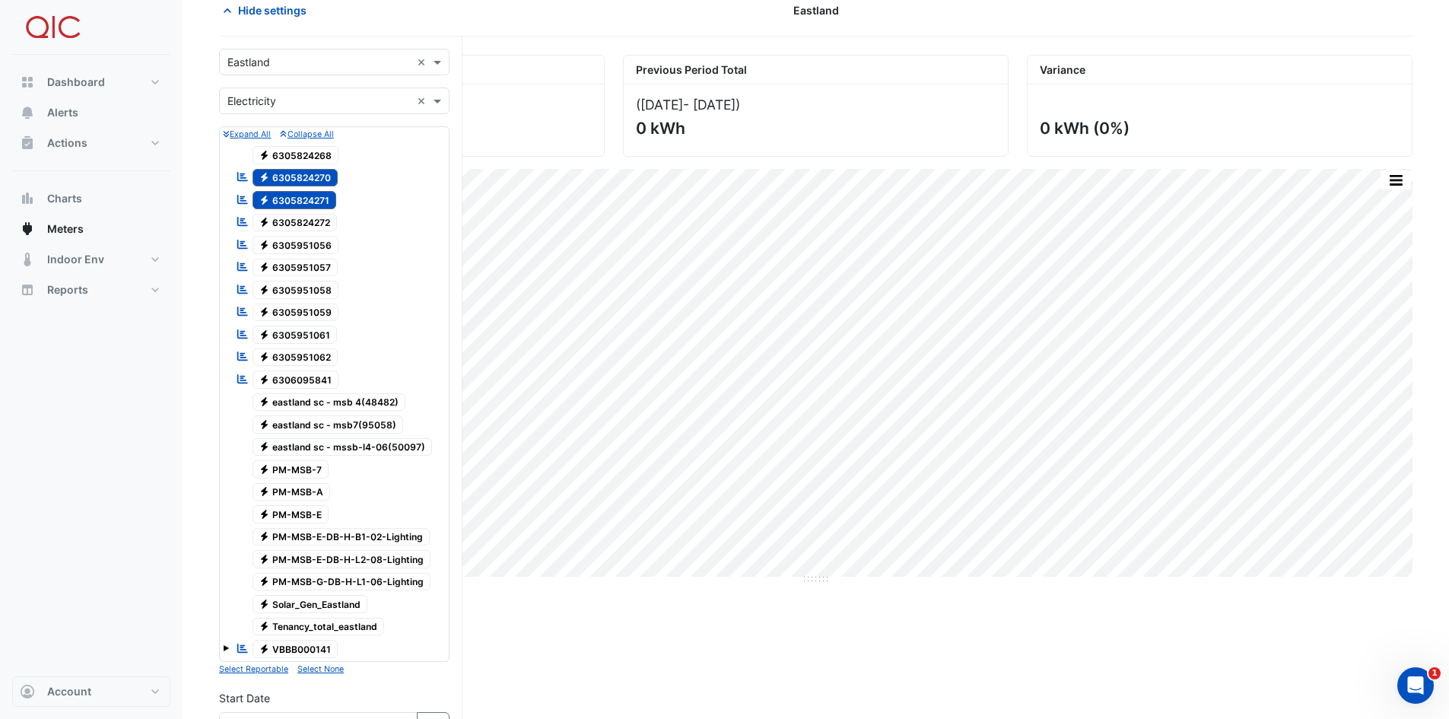
click at [308, 221] on span "Electricity 6305824272" at bounding box center [295, 223] width 85 height 18
click at [305, 234] on div "Reportable Electricity 6305951056" at bounding box center [287, 244] width 110 height 21
click at [305, 269] on span "Electricity 6305951057" at bounding box center [296, 268] width 86 height 18
click at [305, 287] on span "Electricity 6305951058" at bounding box center [296, 290] width 87 height 18
click at [304, 306] on span "Electricity 6305951059" at bounding box center [296, 313] width 87 height 18
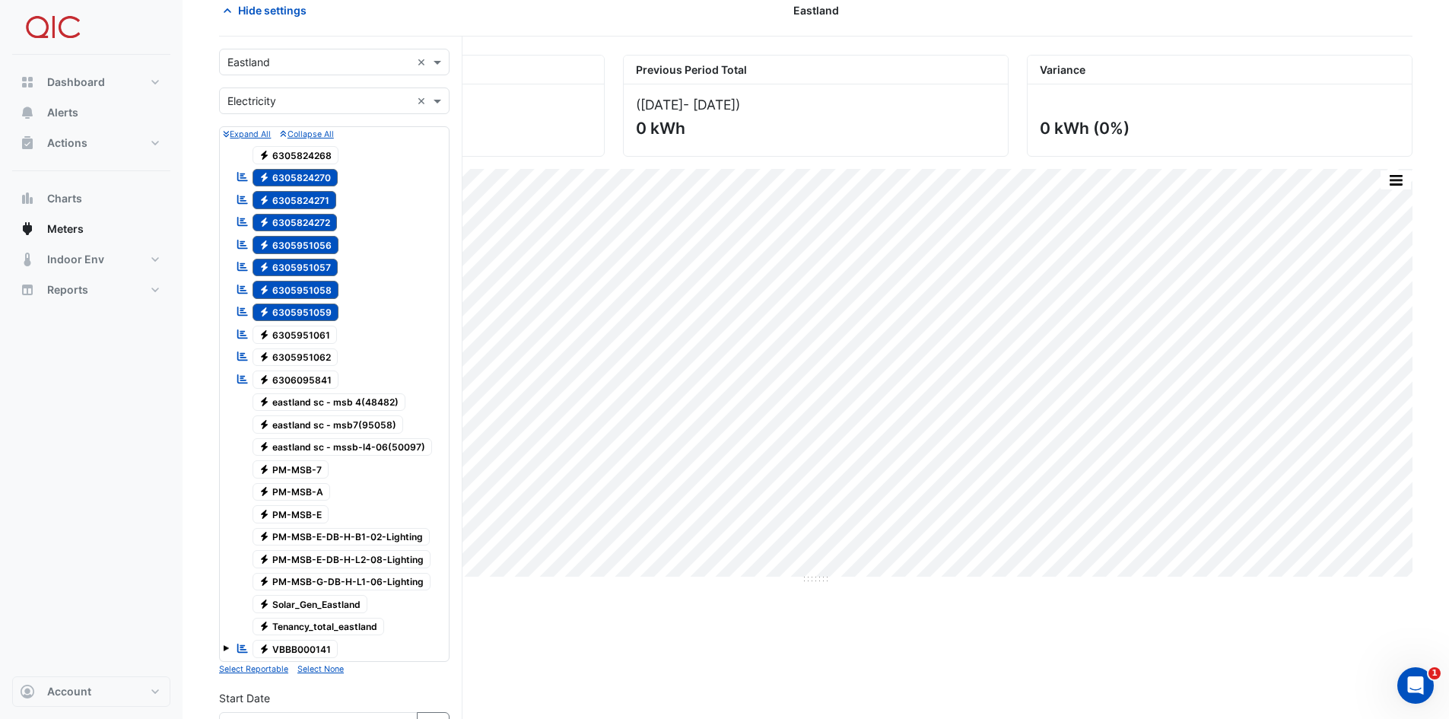
click at [301, 335] on span "Electricity 6305951061" at bounding box center [295, 335] width 85 height 18
click at [300, 355] on span "Electricity 6305951062" at bounding box center [296, 357] width 86 height 18
click at [313, 358] on span "Electricity 6305951062" at bounding box center [296, 357] width 86 height 18
click at [314, 333] on span "Electricity 6305951061" at bounding box center [295, 335] width 85 height 18
click at [315, 315] on span "Electricity 6305951059" at bounding box center [296, 313] width 87 height 18
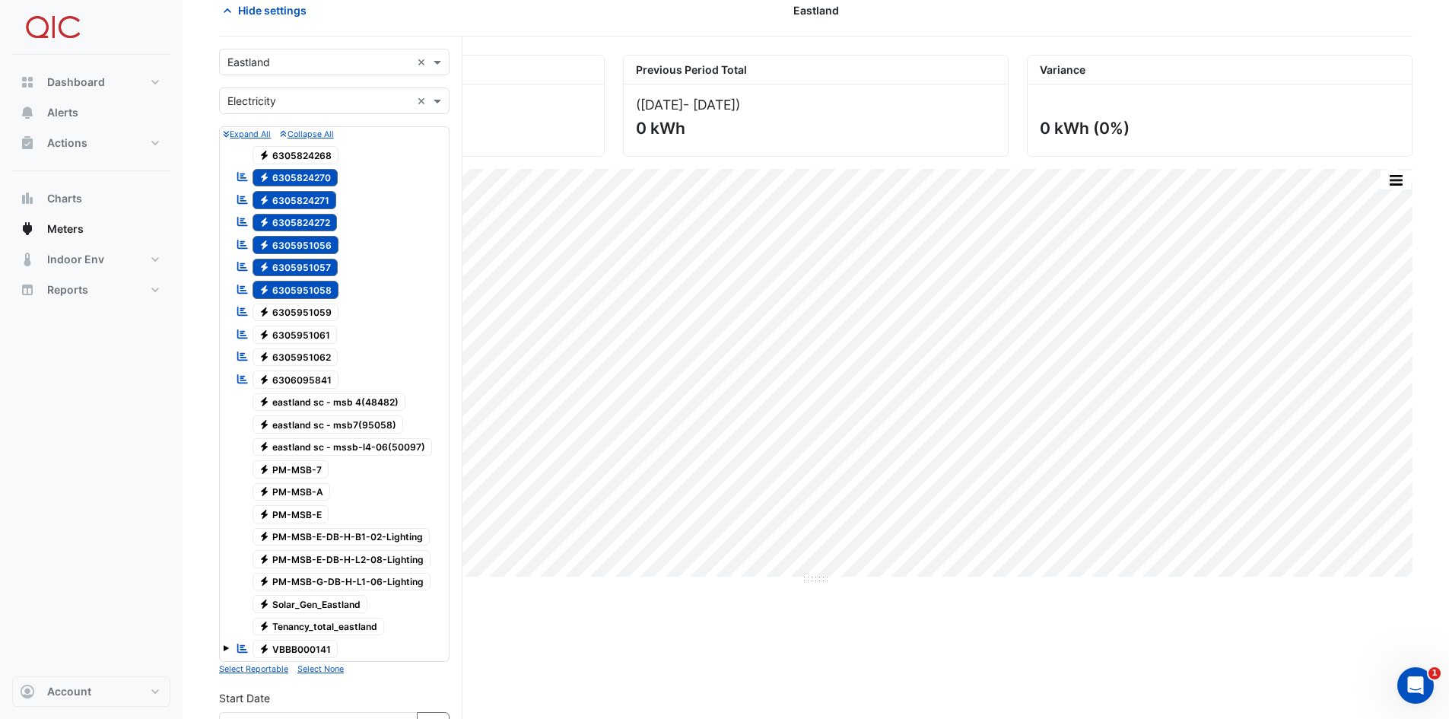
click at [316, 293] on span "Electricity 6305951058" at bounding box center [296, 290] width 87 height 18
click at [314, 261] on span "Electricity 6305951057" at bounding box center [296, 268] width 86 height 18
click at [313, 247] on span "Electricity 6305951056" at bounding box center [296, 245] width 87 height 18
click at [315, 225] on span "Electricity 6305824272" at bounding box center [295, 223] width 85 height 18
click at [314, 203] on span "Electricity 6305824271" at bounding box center [295, 200] width 84 height 18
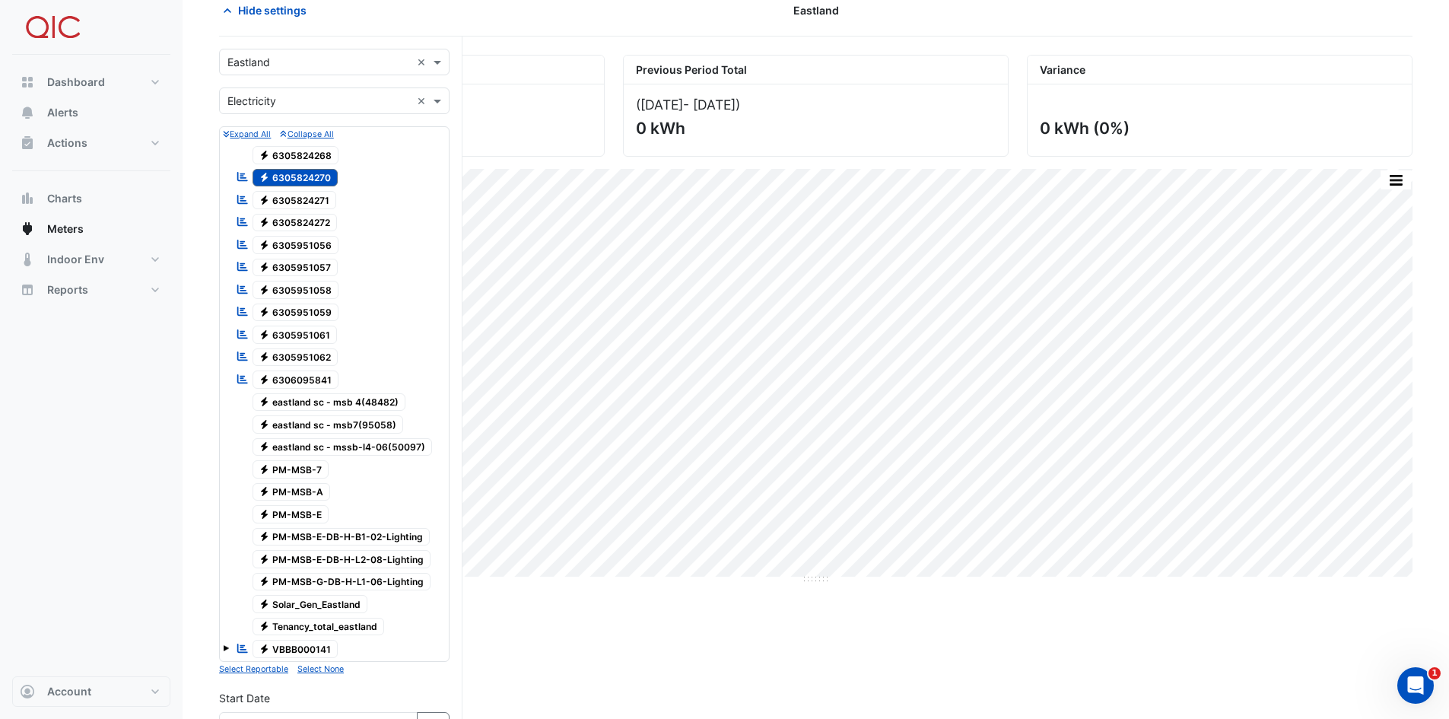
click at [315, 182] on span "Electricity 6305824270" at bounding box center [296, 178] width 86 height 18
click at [338, 397] on span "Electricity eastland sc - msb 4(48482)" at bounding box center [330, 402] width 154 height 18
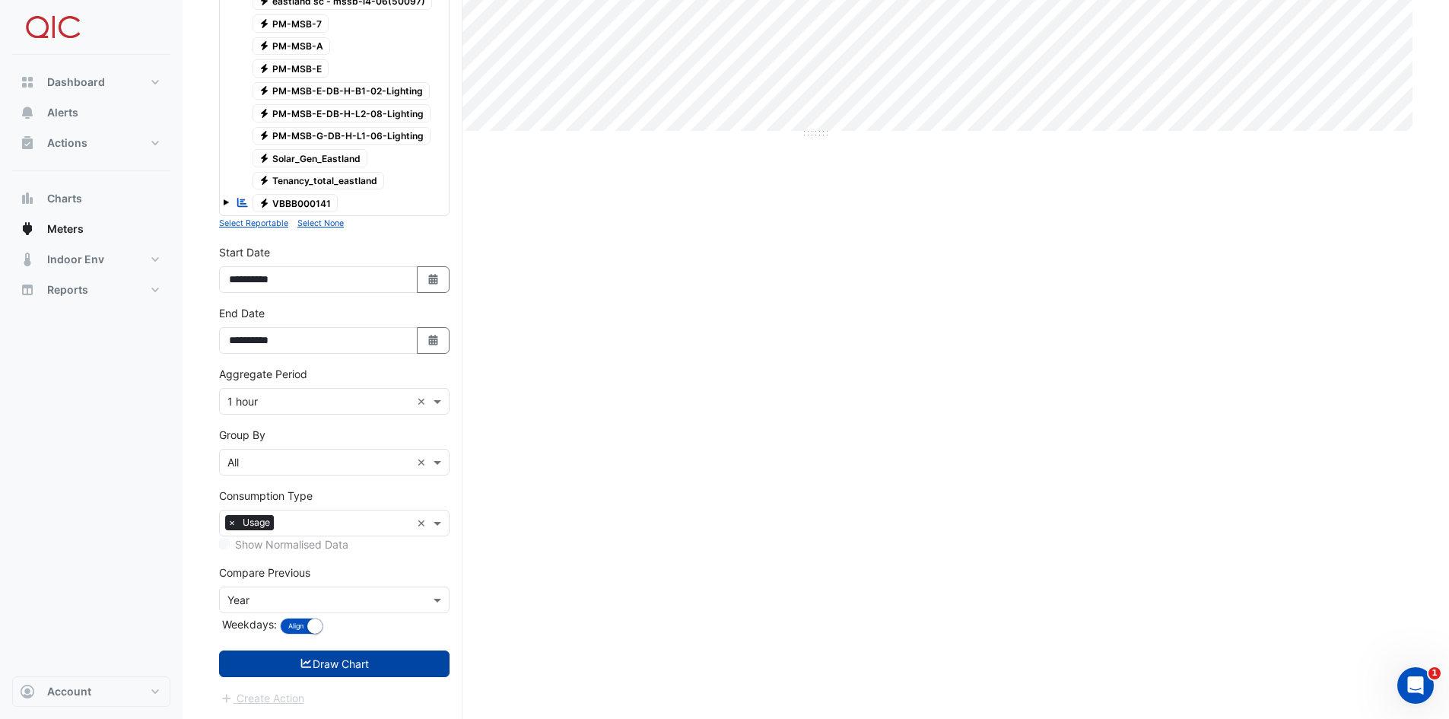
click at [317, 676] on button "Draw Chart" at bounding box center [334, 664] width 231 height 27
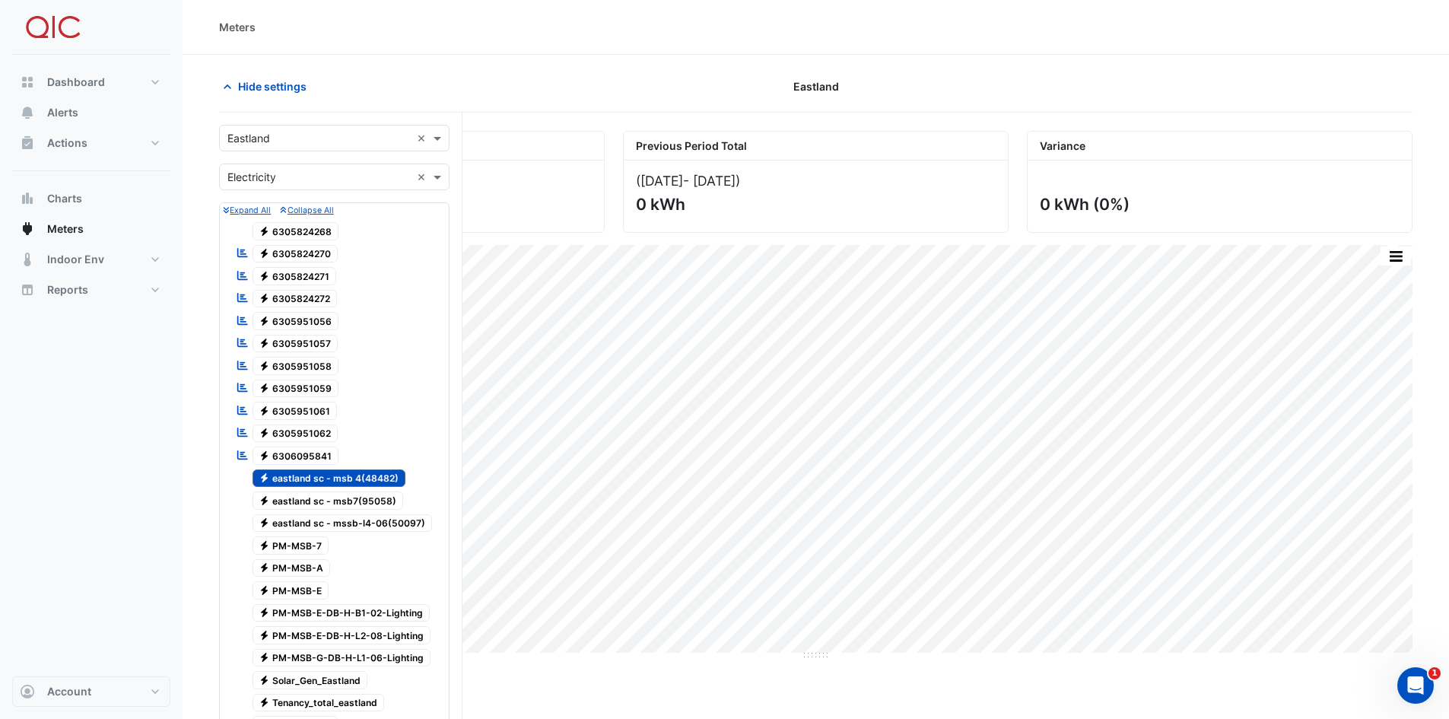
click at [354, 497] on span "Electricity [GEOGRAPHIC_DATA] - msb7(95058)" at bounding box center [328, 501] width 151 height 18
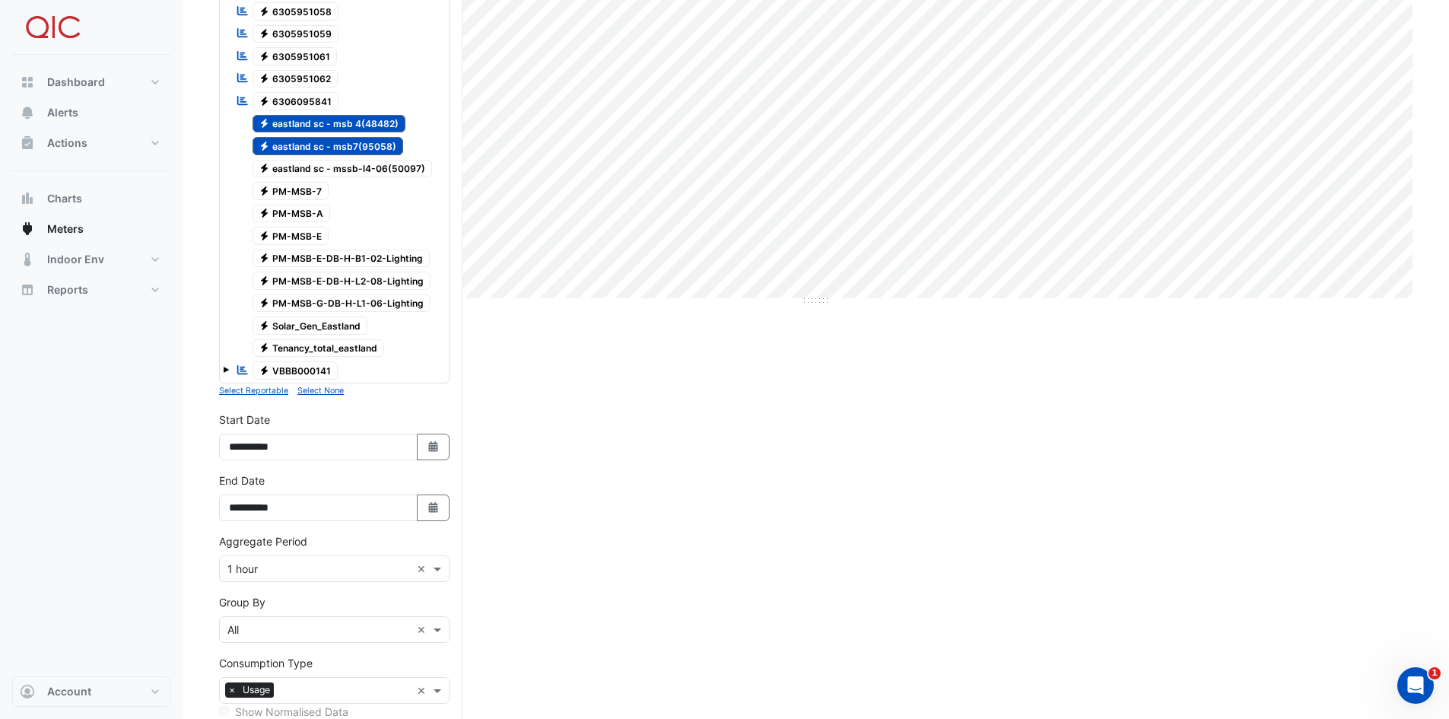
scroll to position [522, 0]
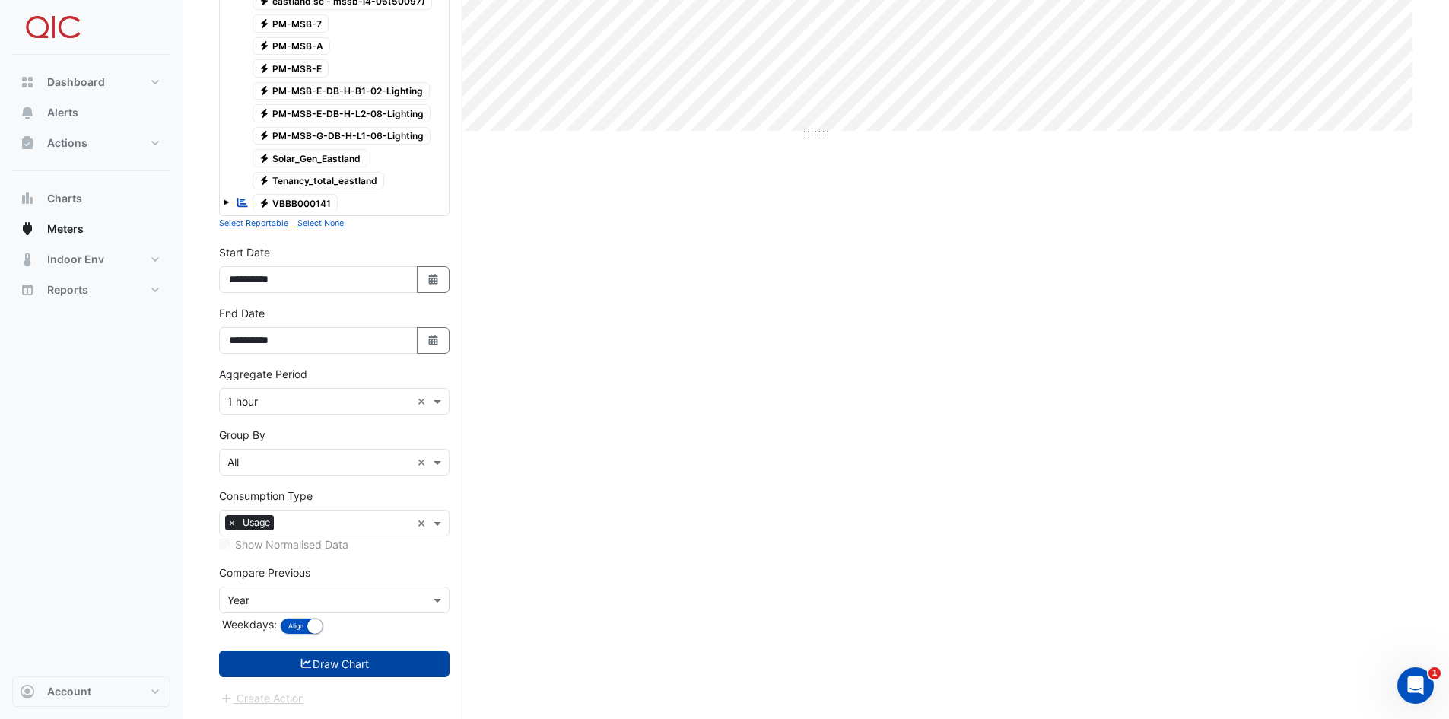
click at [327, 663] on button "Draw Chart" at bounding box center [334, 664] width 231 height 27
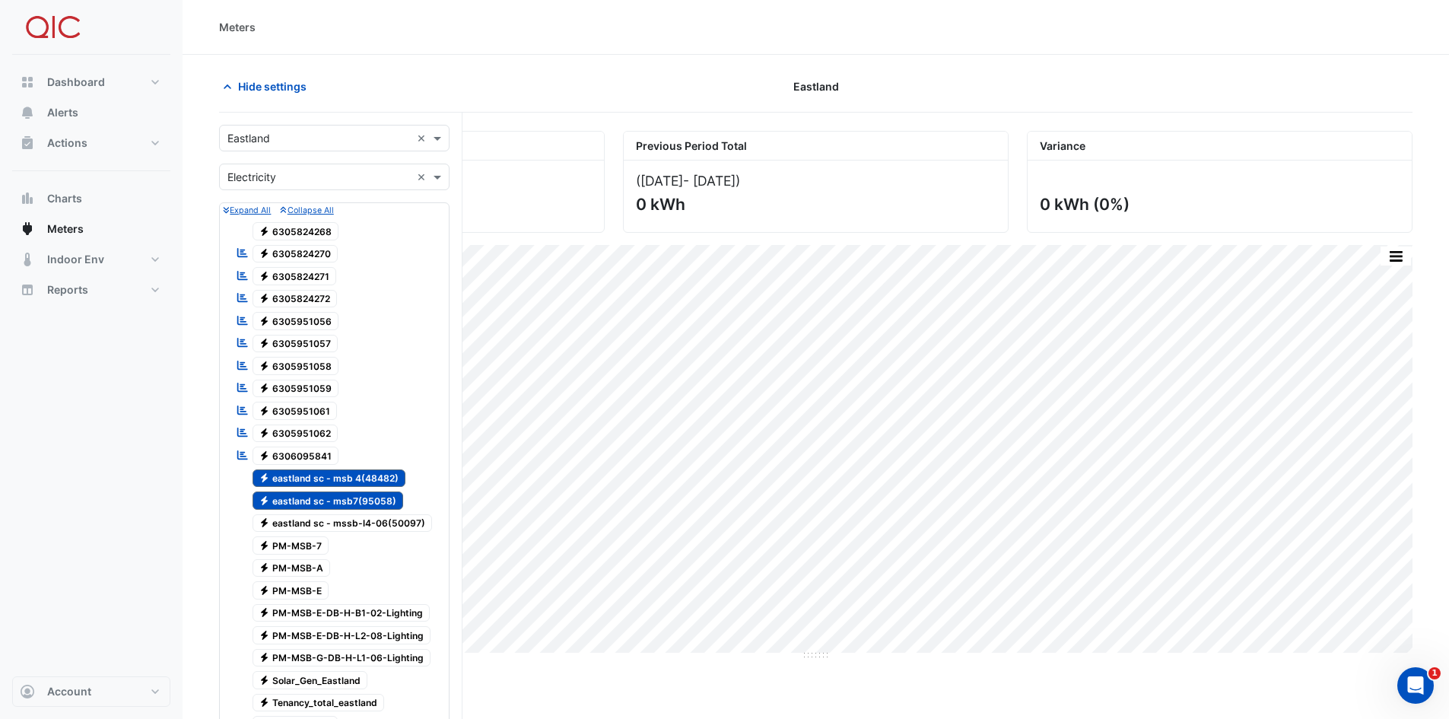
scroll to position [380, 0]
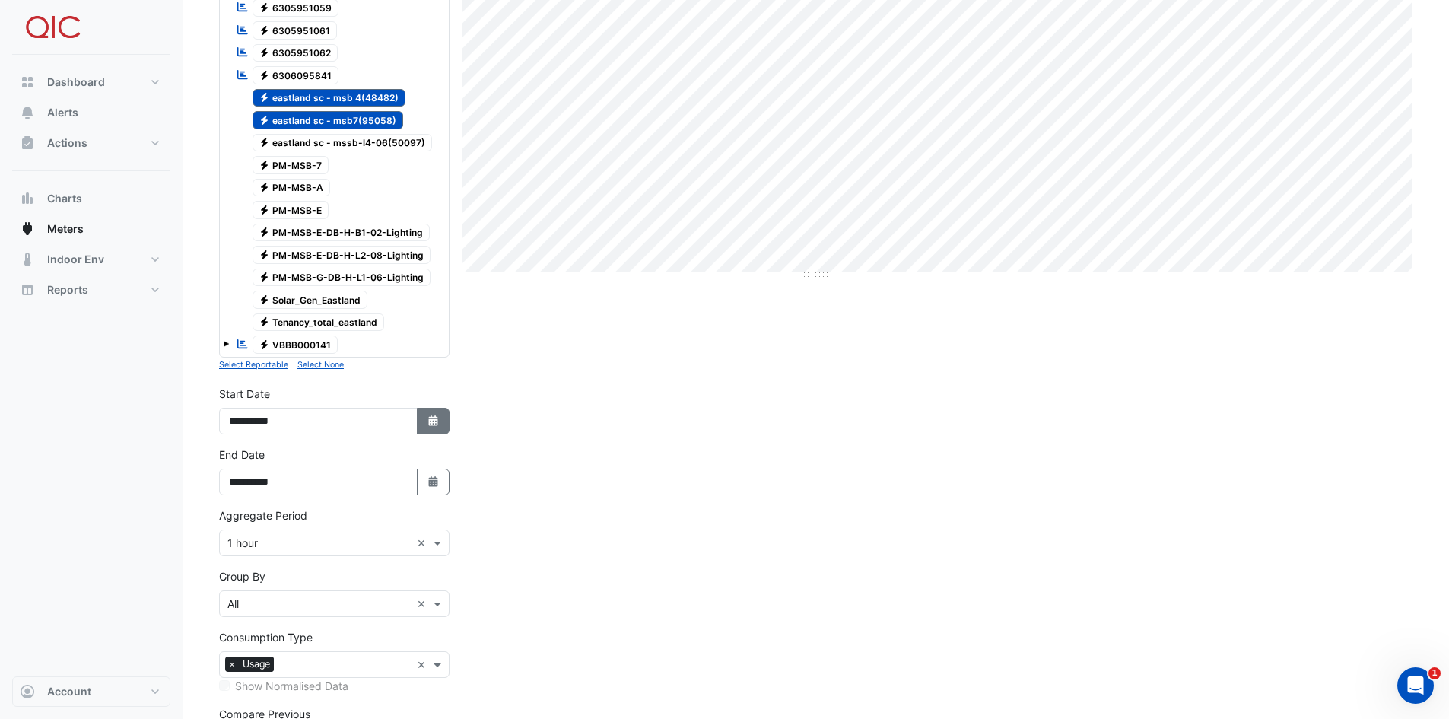
click at [441, 419] on button "Select Date" at bounding box center [433, 421] width 33 height 27
select select "*"
select select "****"
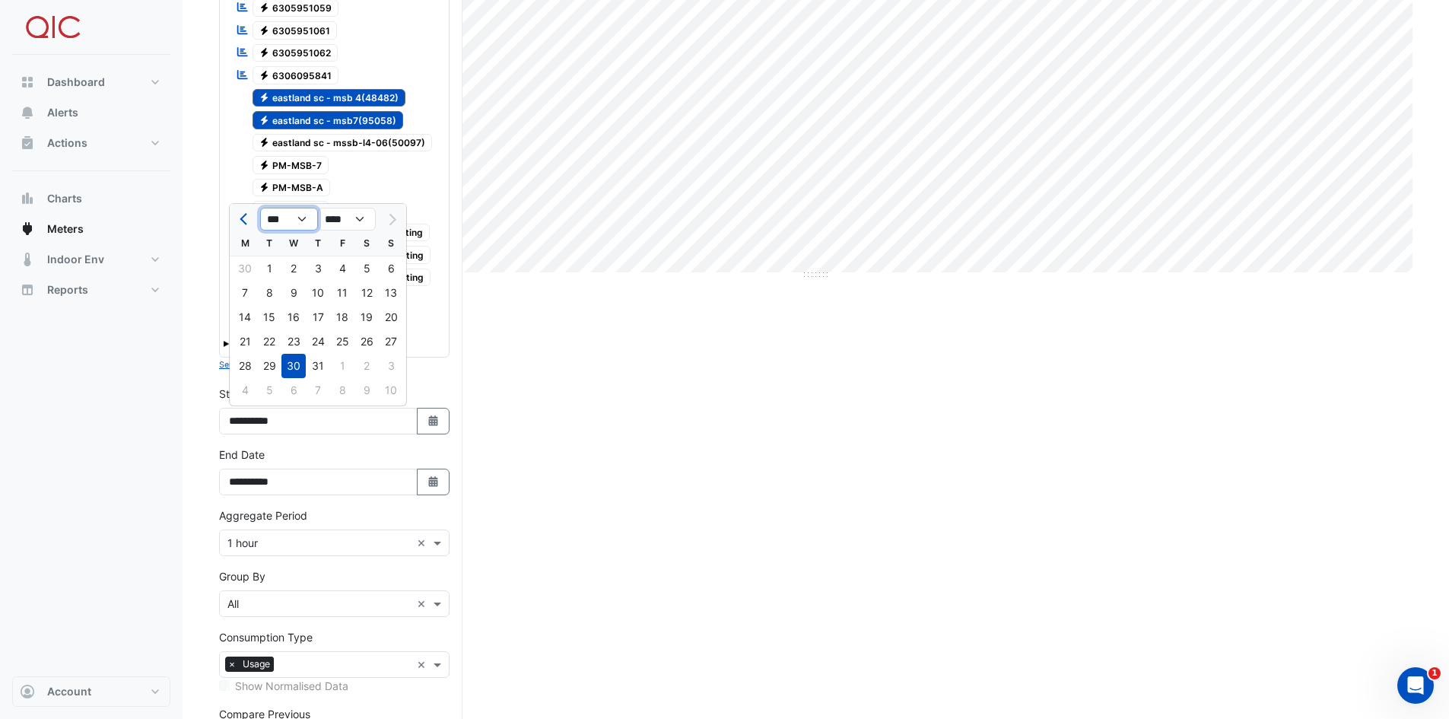
click at [302, 221] on select "*** *** *** *** *** *** ***" at bounding box center [289, 219] width 58 height 23
click at [260, 208] on select "*** *** *** *** *** *** ***" at bounding box center [289, 219] width 58 height 23
click at [352, 221] on select "**** **** **** **** **** **** **** **** **** **** ****" at bounding box center [347, 219] width 58 height 23
click at [318, 208] on select "**** **** **** **** **** **** **** **** **** **** ****" at bounding box center [347, 219] width 58 height 23
click at [269, 365] on div "29" at bounding box center [269, 366] width 24 height 24
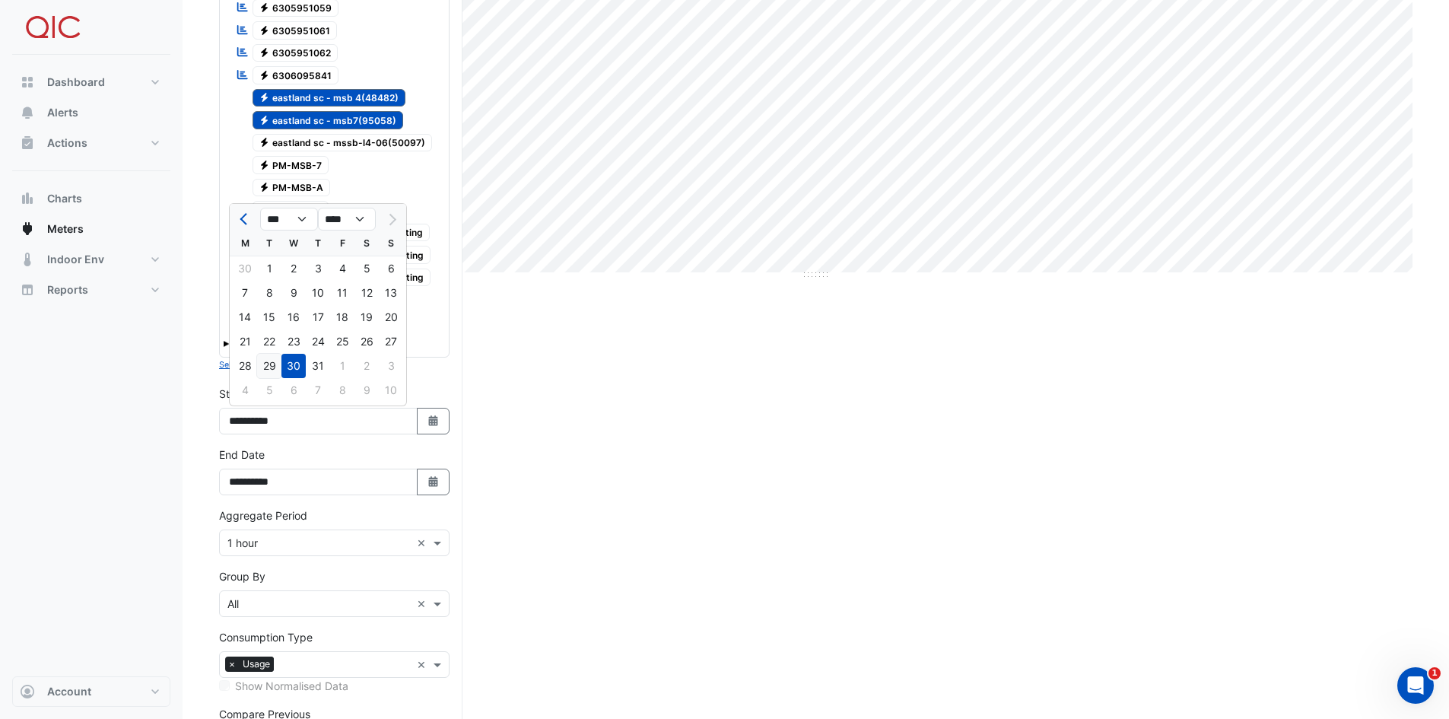
type input "**********"
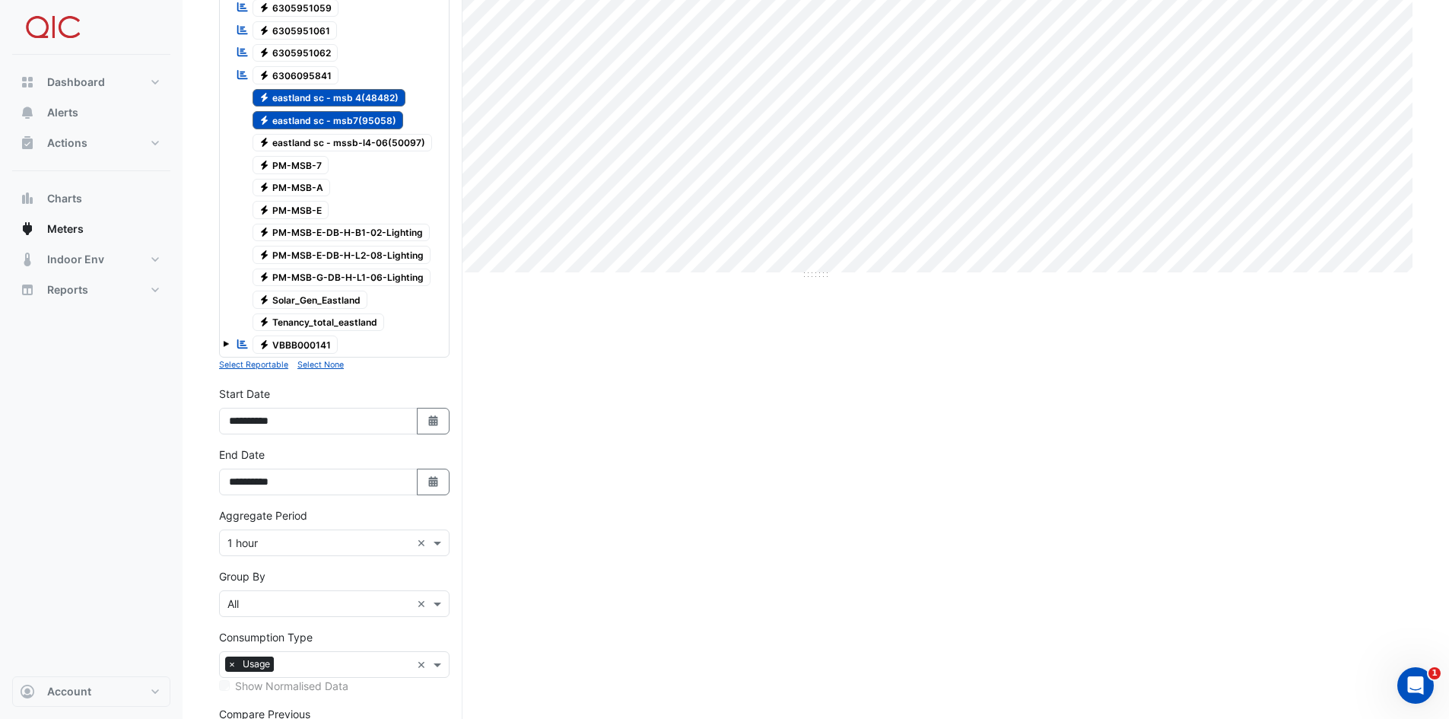
click at [292, 604] on input "text" at bounding box center [318, 605] width 183 height 16
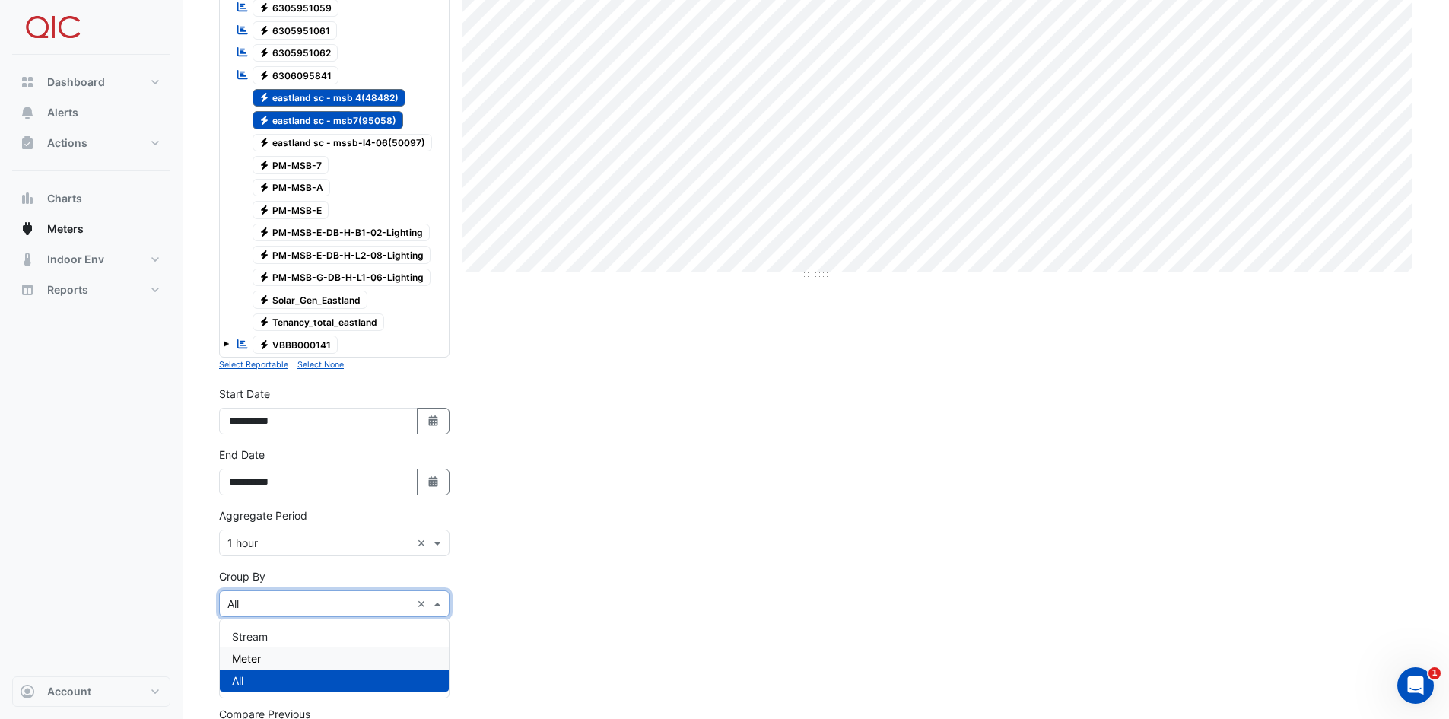
click at [284, 659] on div "Meter" at bounding box center [334, 658] width 229 height 22
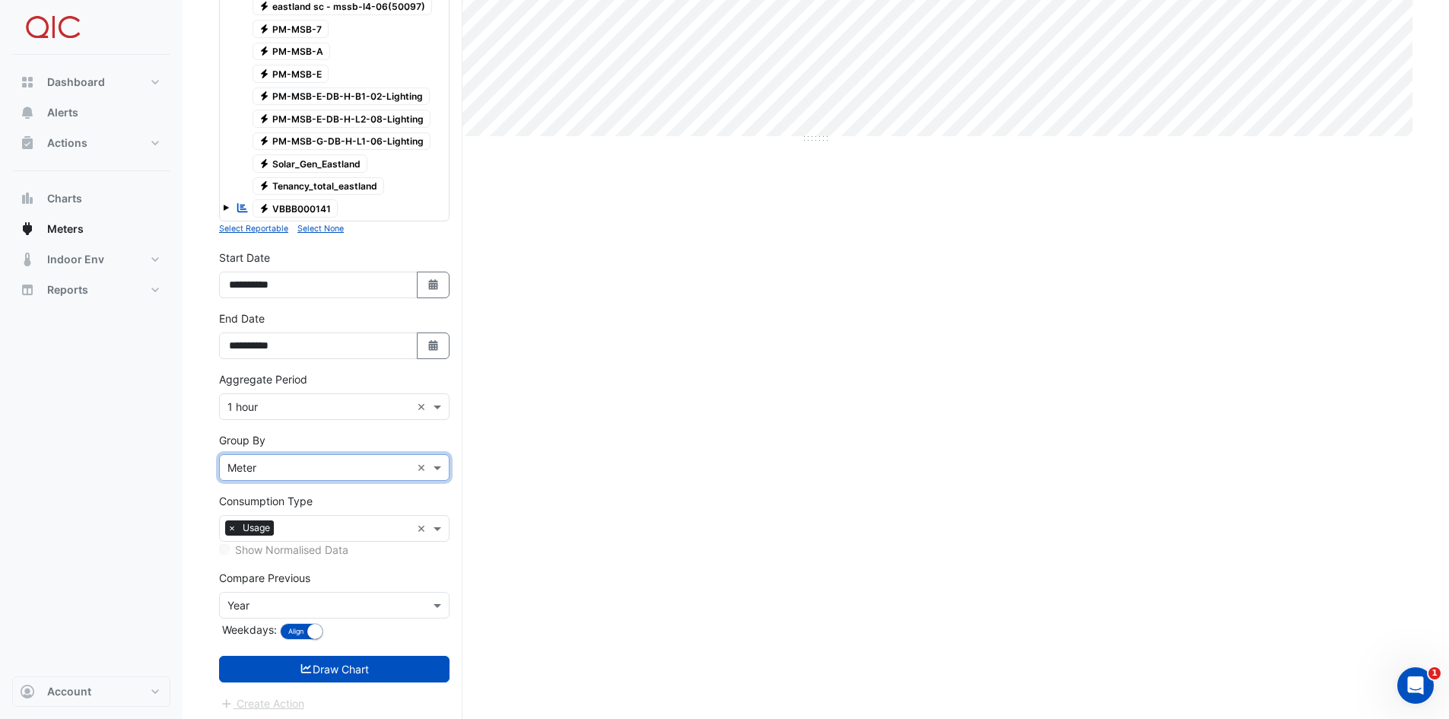
scroll to position [522, 0]
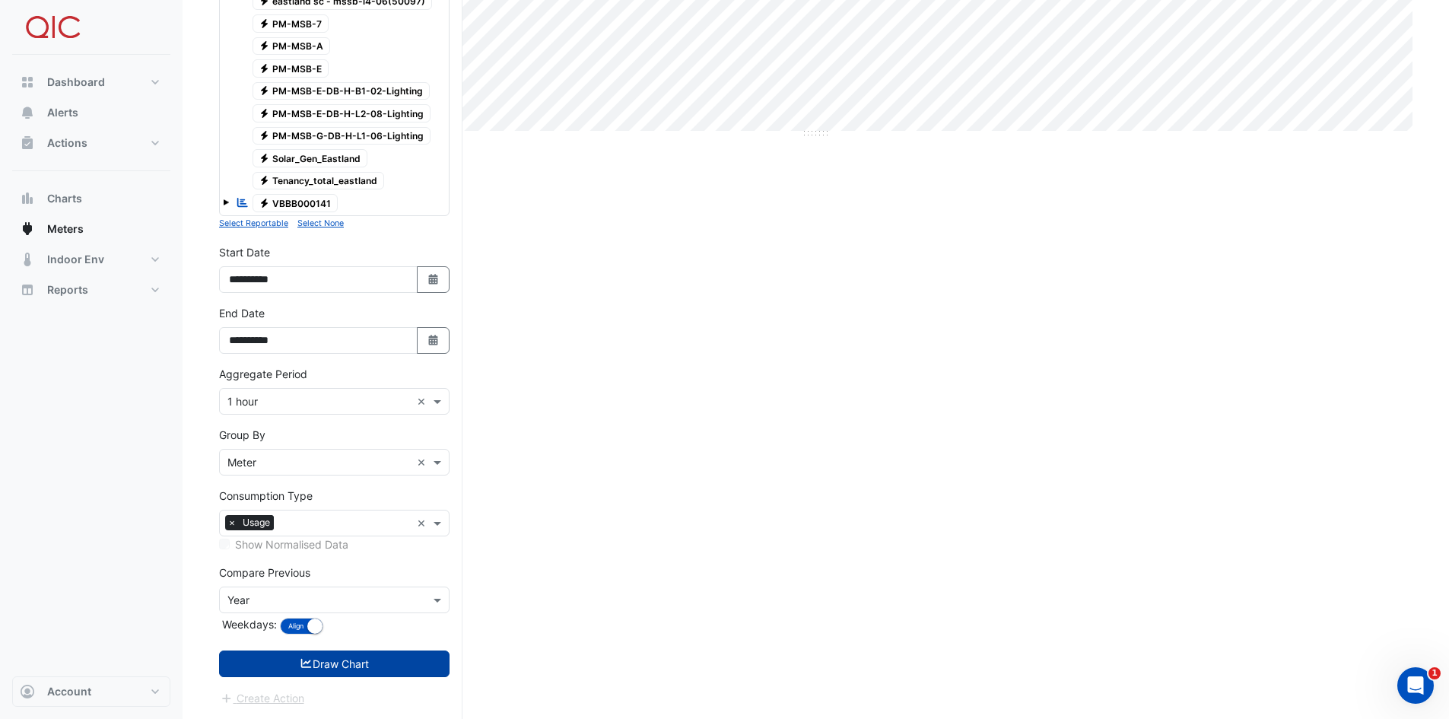
click at [277, 662] on button "Draw Chart" at bounding box center [334, 664] width 231 height 27
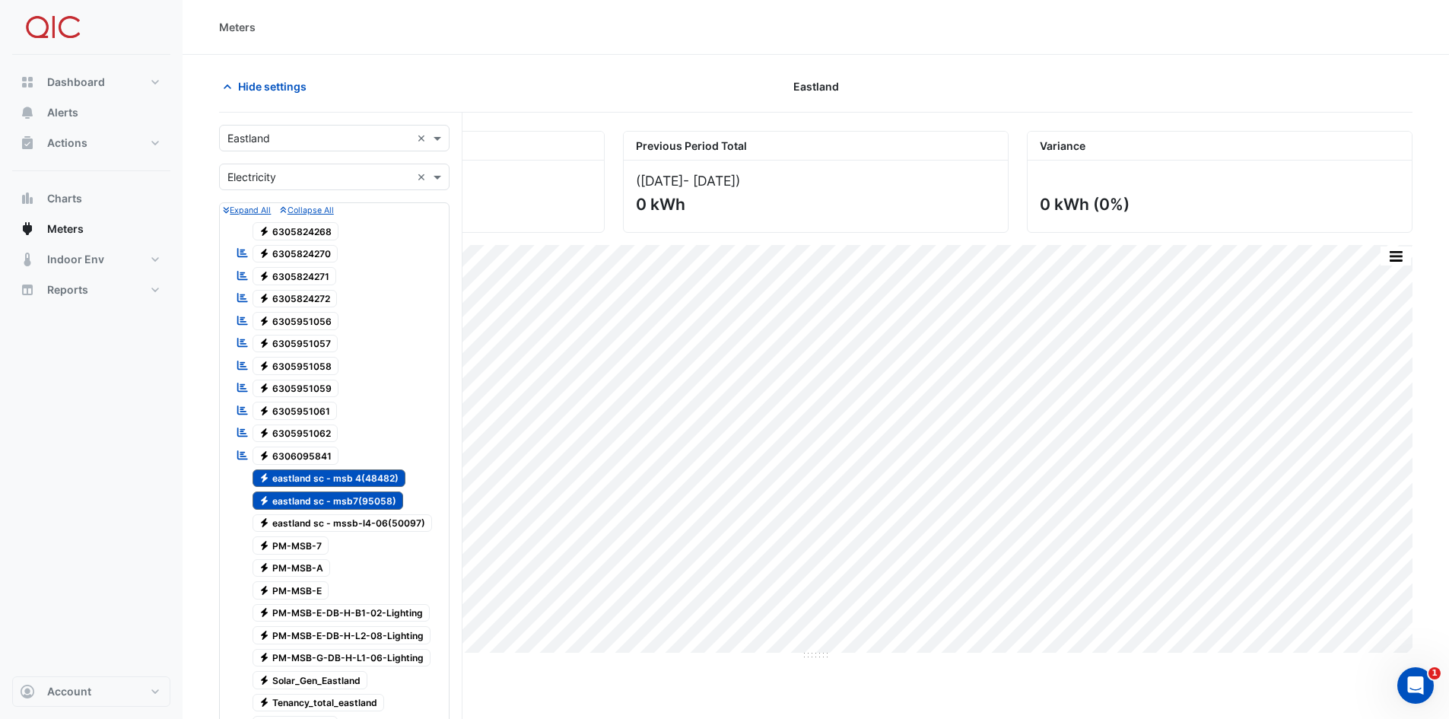
click at [346, 517] on span "Electricity eastland sc - mssb-l4-06(50097)" at bounding box center [343, 523] width 180 height 18
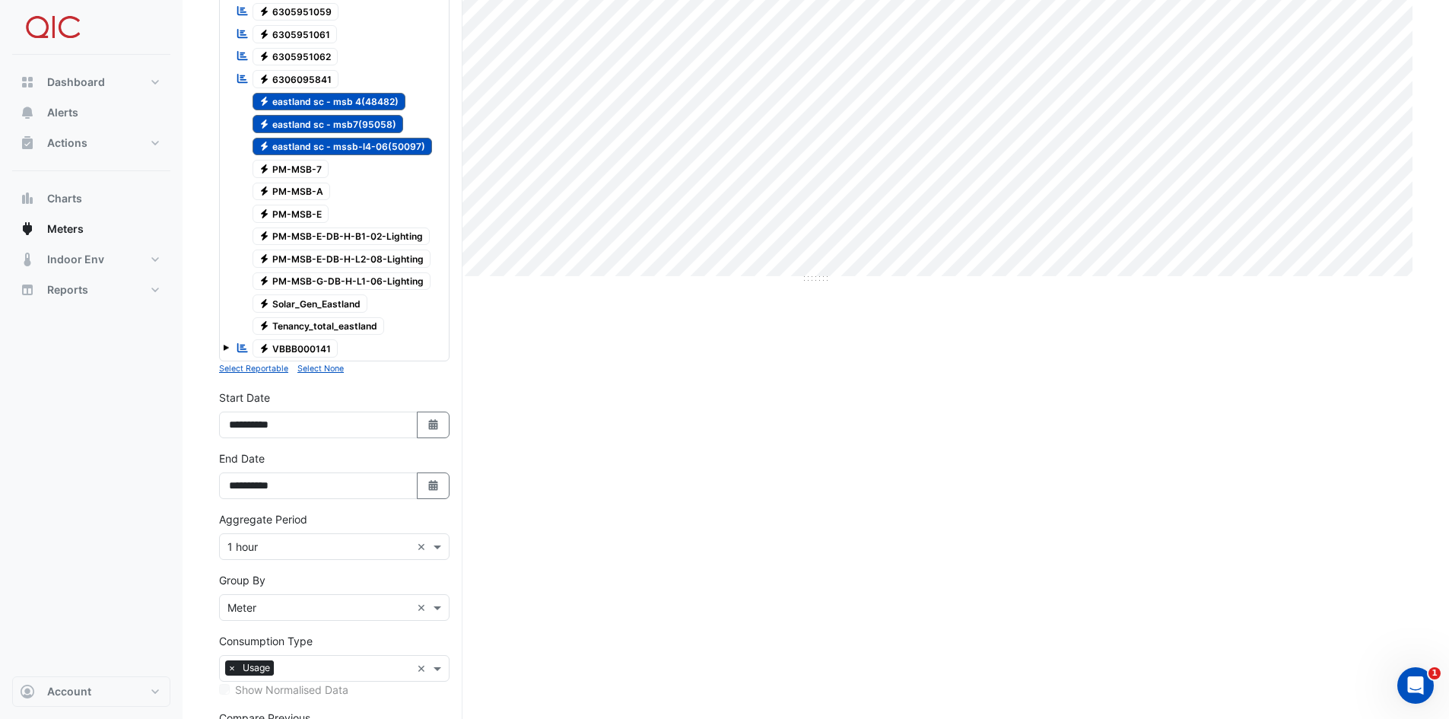
scroll to position [522, 0]
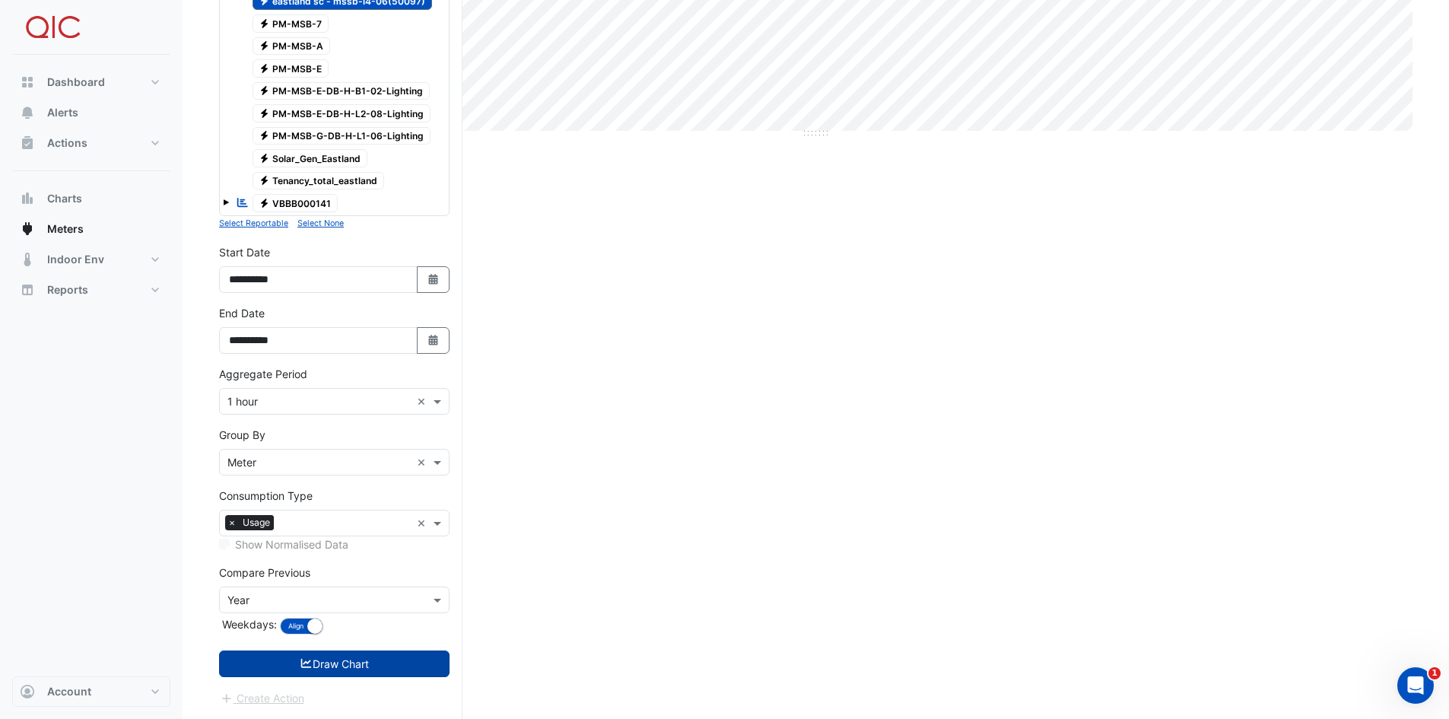
click at [300, 664] on icon "submit" at bounding box center [307, 663] width 14 height 11
